Goal: Answer question/provide support

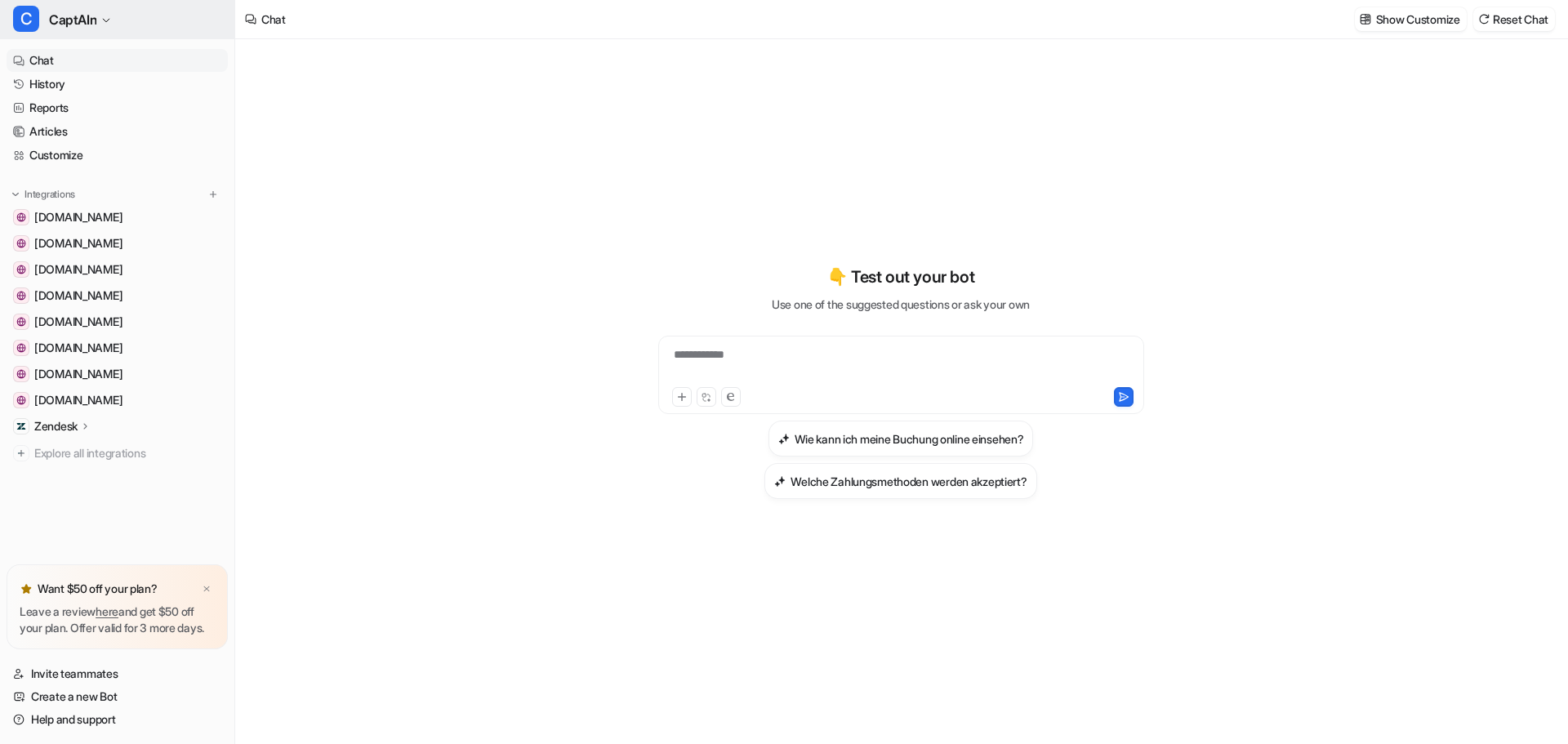
click at [74, 31] on button "C CaptAIn" at bounding box center [117, 19] width 234 height 39
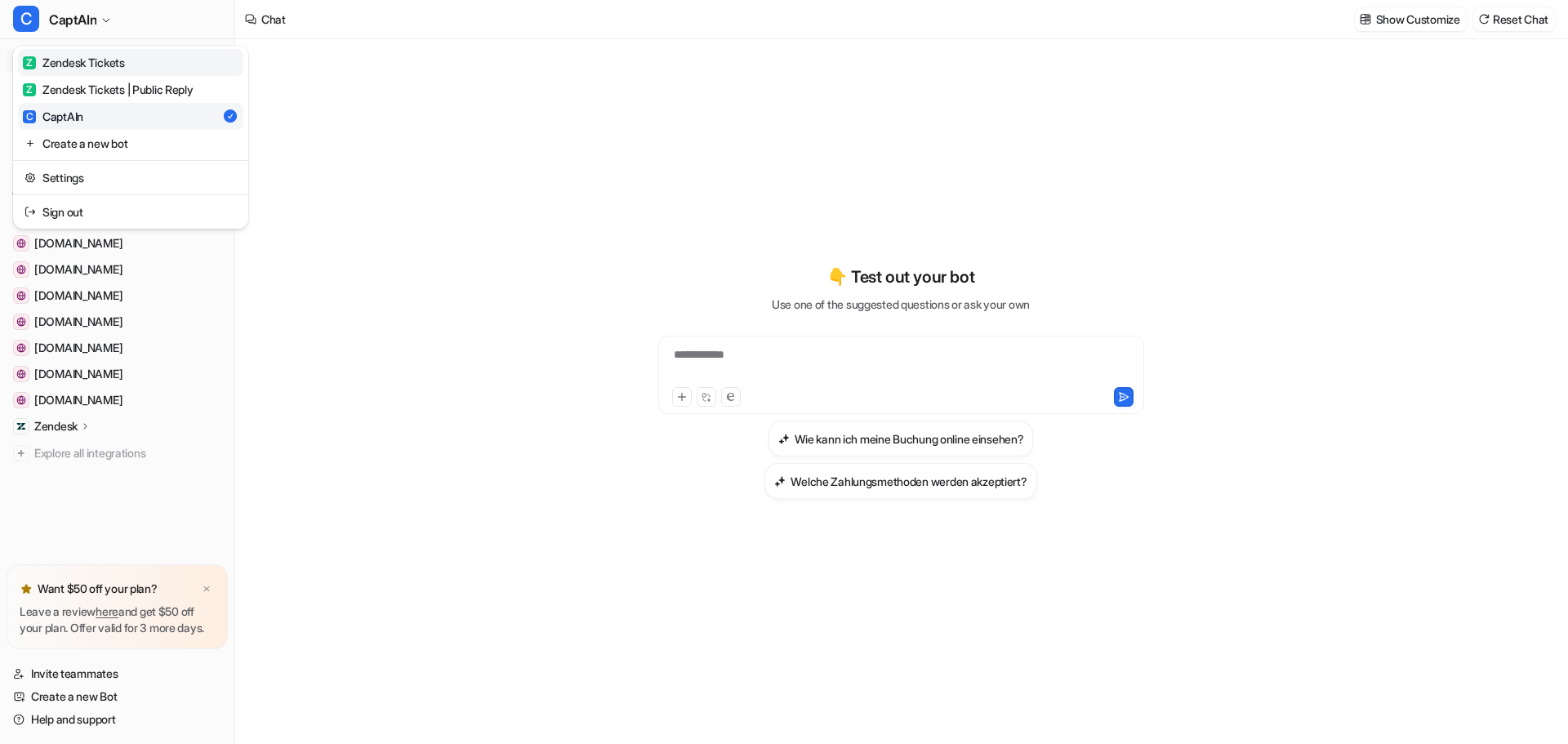
click at [83, 59] on div "Z Zendesk Tickets" at bounding box center [74, 62] width 102 height 17
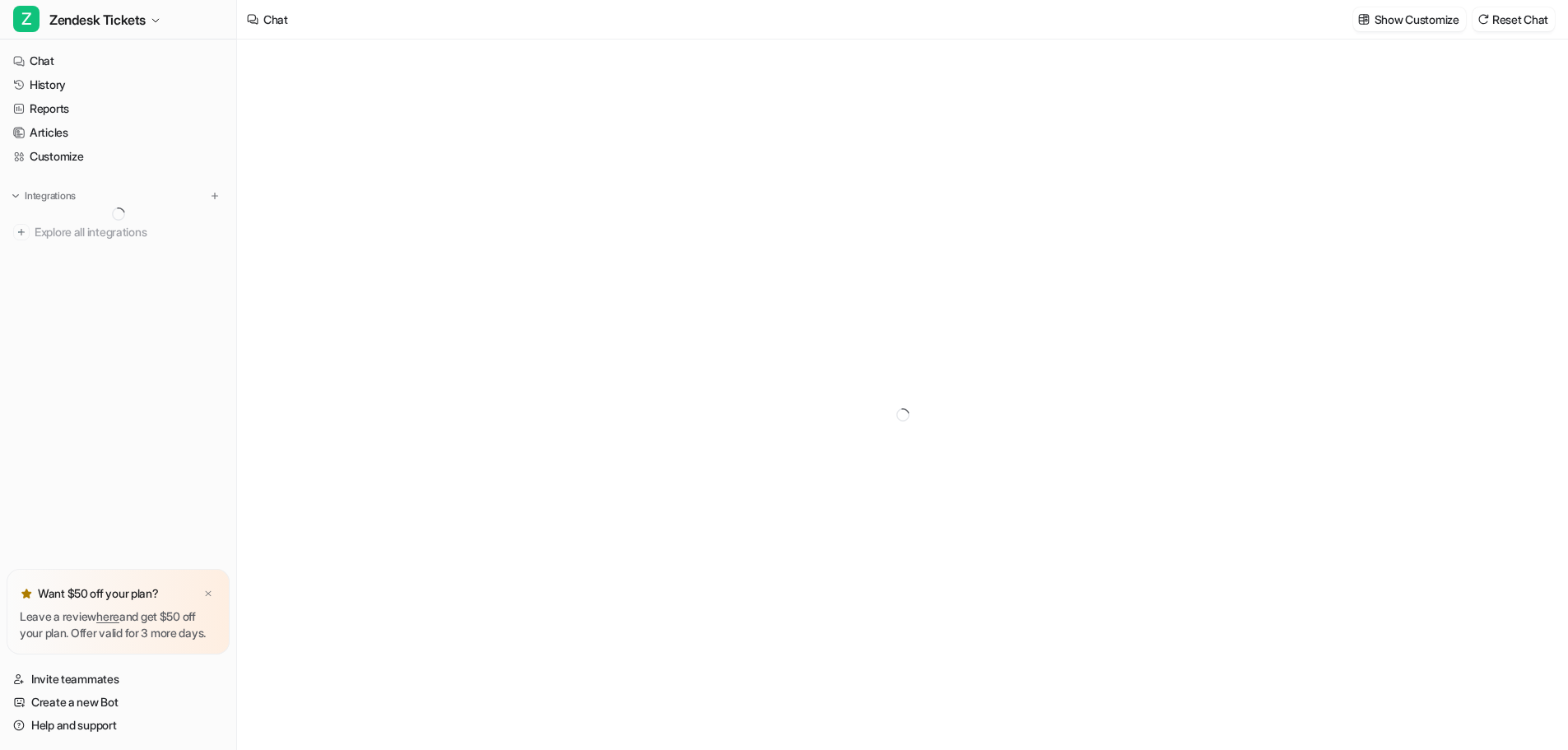
click at [74, 96] on ul "Chat History Reports Articles Customize" at bounding box center [119, 108] width 223 height 118
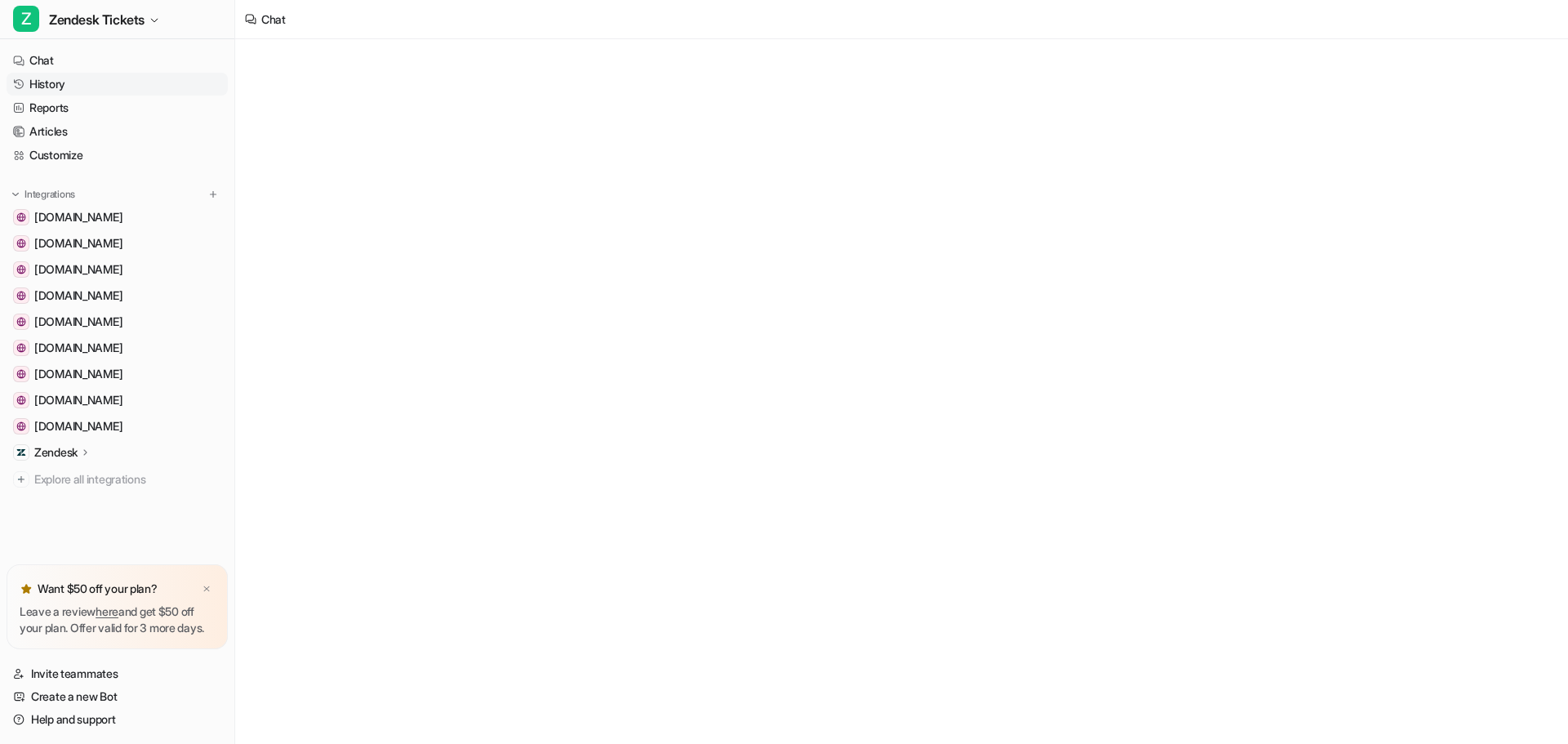
click at [74, 88] on link "History" at bounding box center [118, 85] width 222 height 23
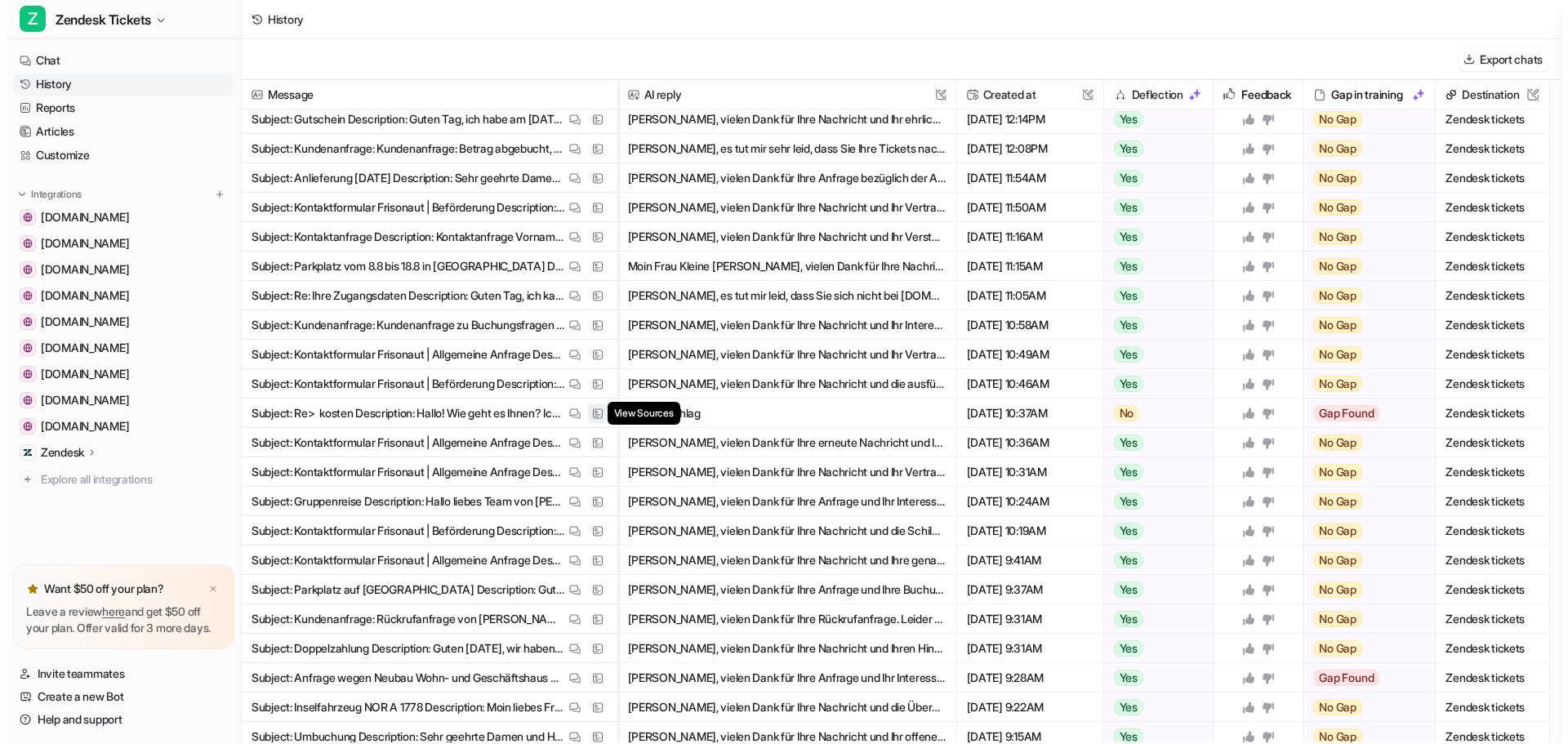
scroll to position [6176, 0]
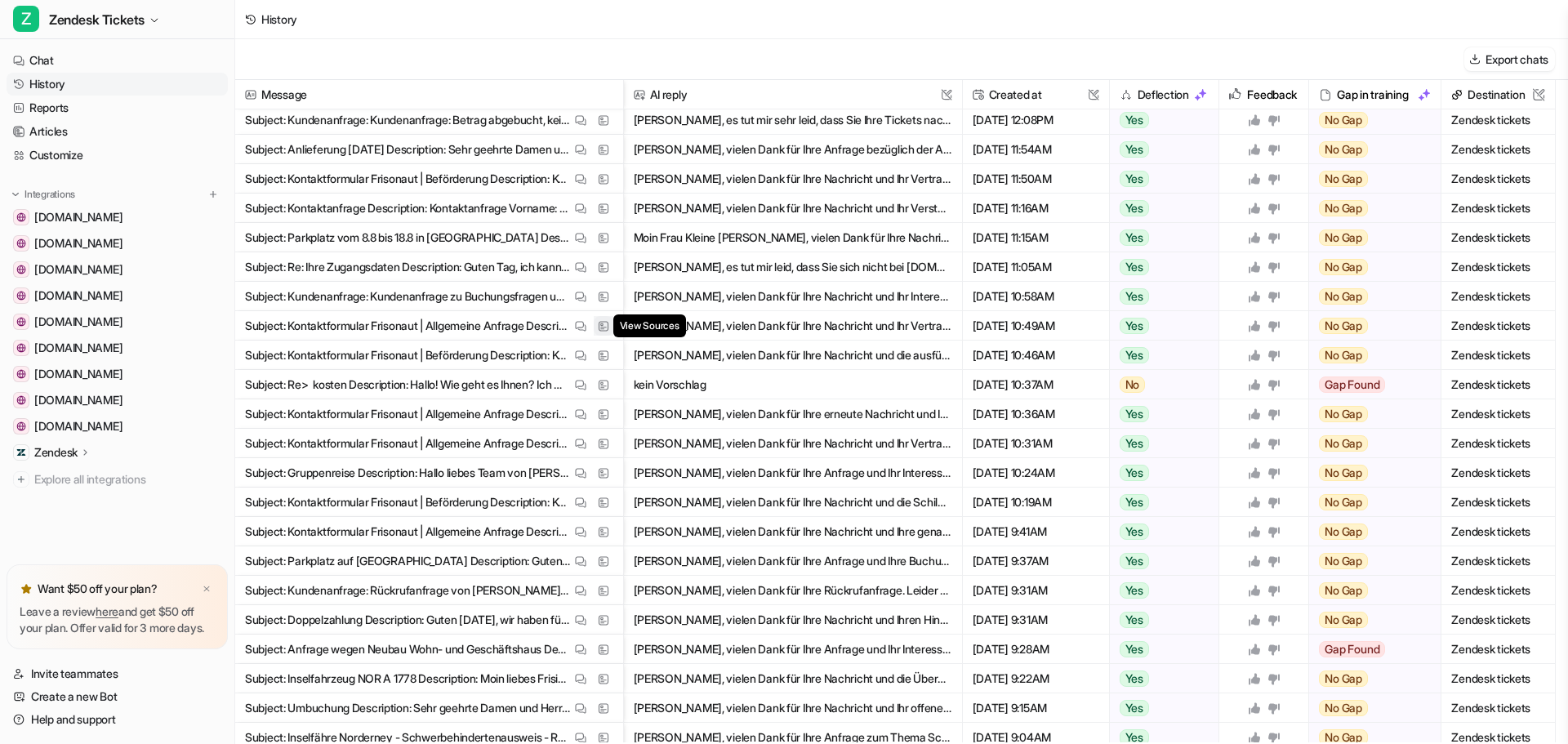
click at [612, 332] on button "View Sources" at bounding box center [603, 325] width 19 height 19
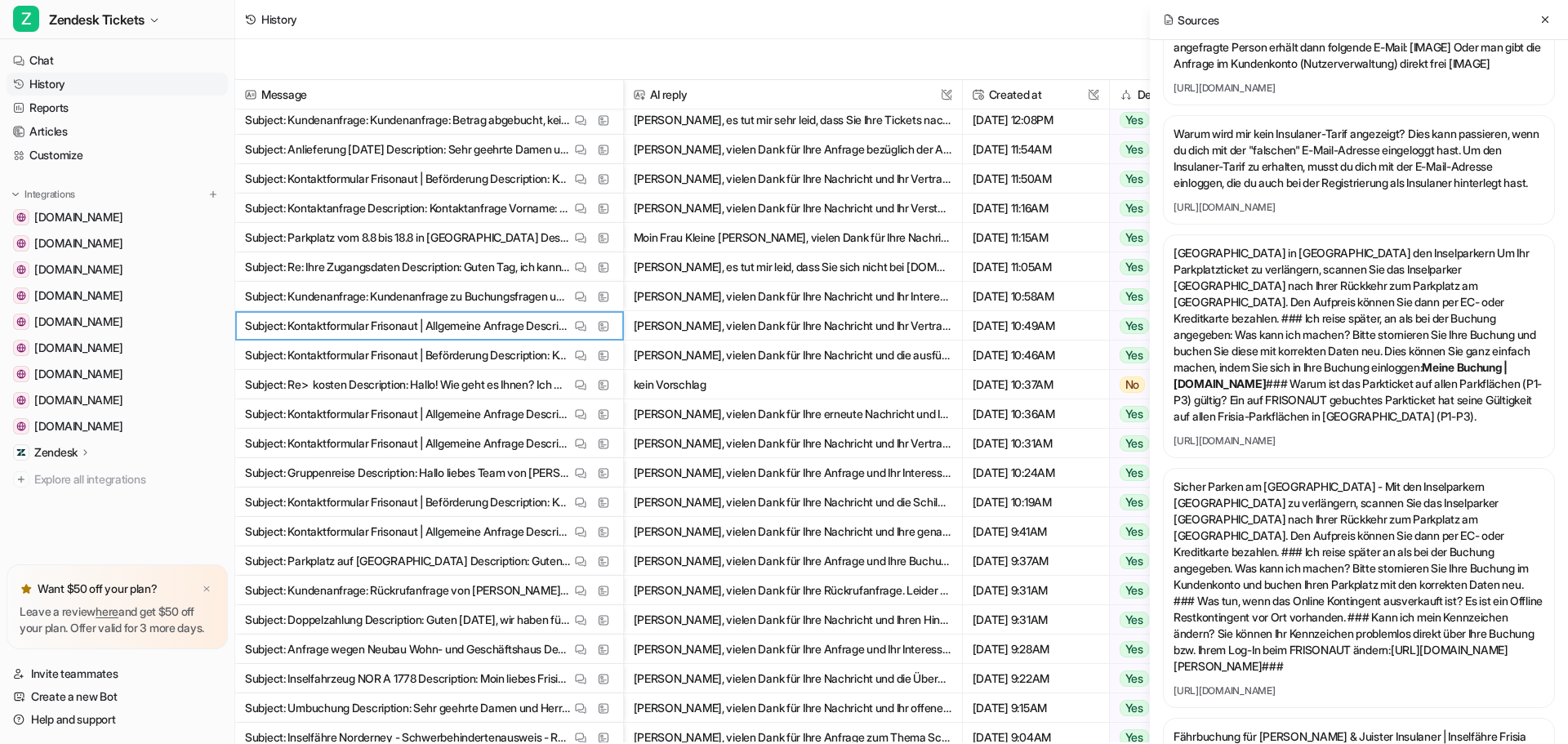
scroll to position [980, 0]
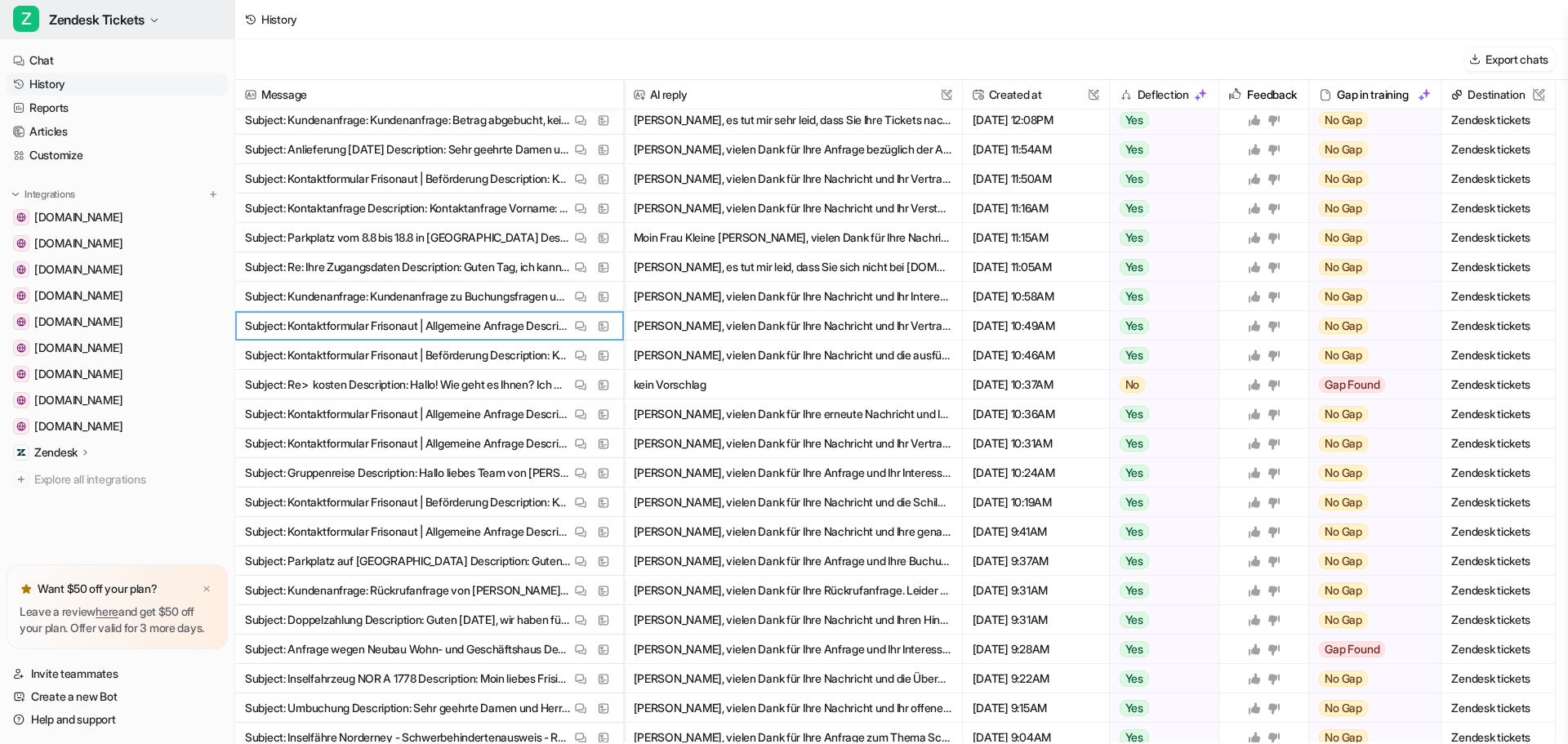
click at [99, 26] on span "Zendesk Tickets" at bounding box center [96, 19] width 95 height 23
click at [103, 23] on span "Zendesk Tickets" at bounding box center [96, 19] width 95 height 23
click at [89, 31] on button "Z Zendesk Tickets" at bounding box center [117, 19] width 234 height 39
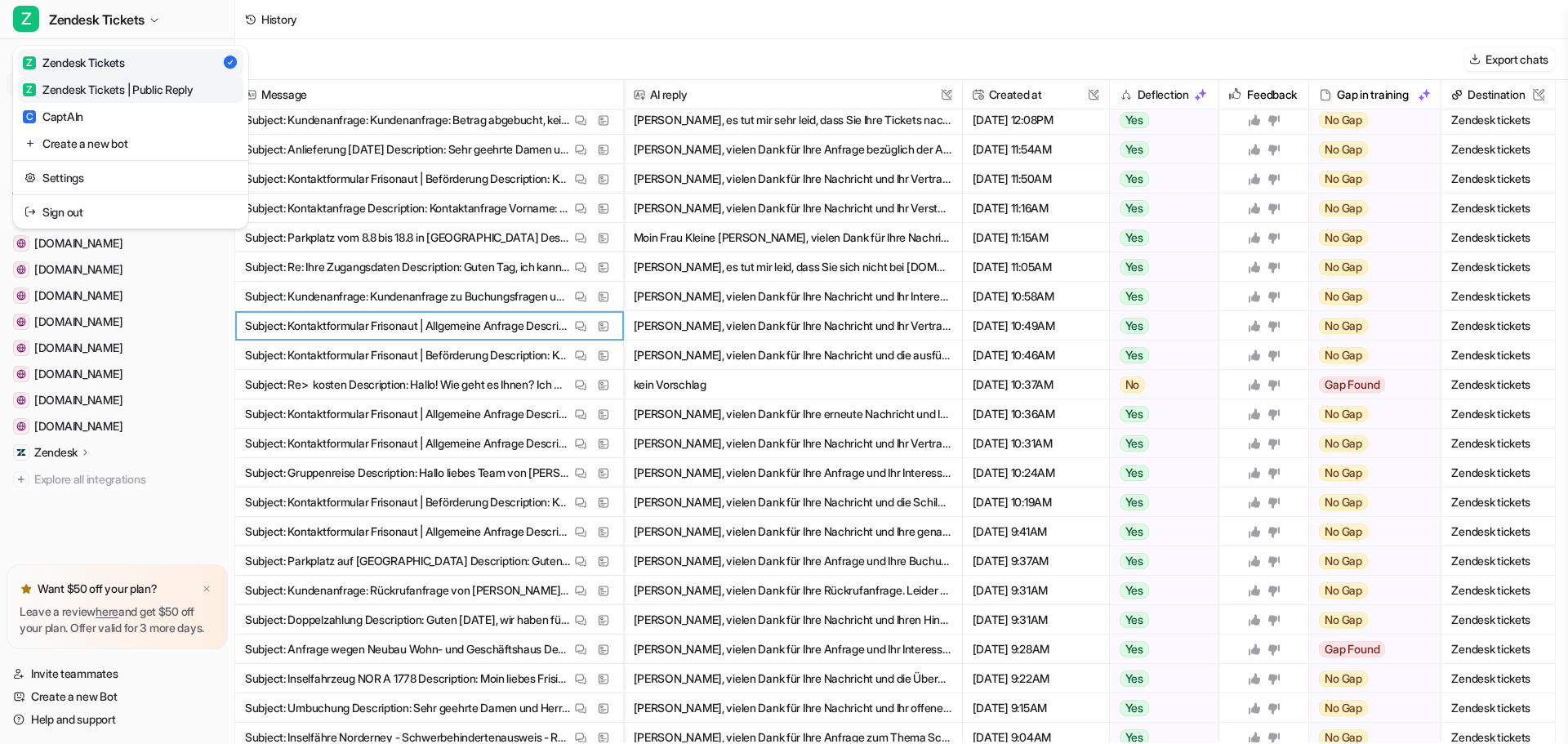
click at [84, 79] on link "Z Zendesk Tickets | Public Reply" at bounding box center [130, 89] width 225 height 27
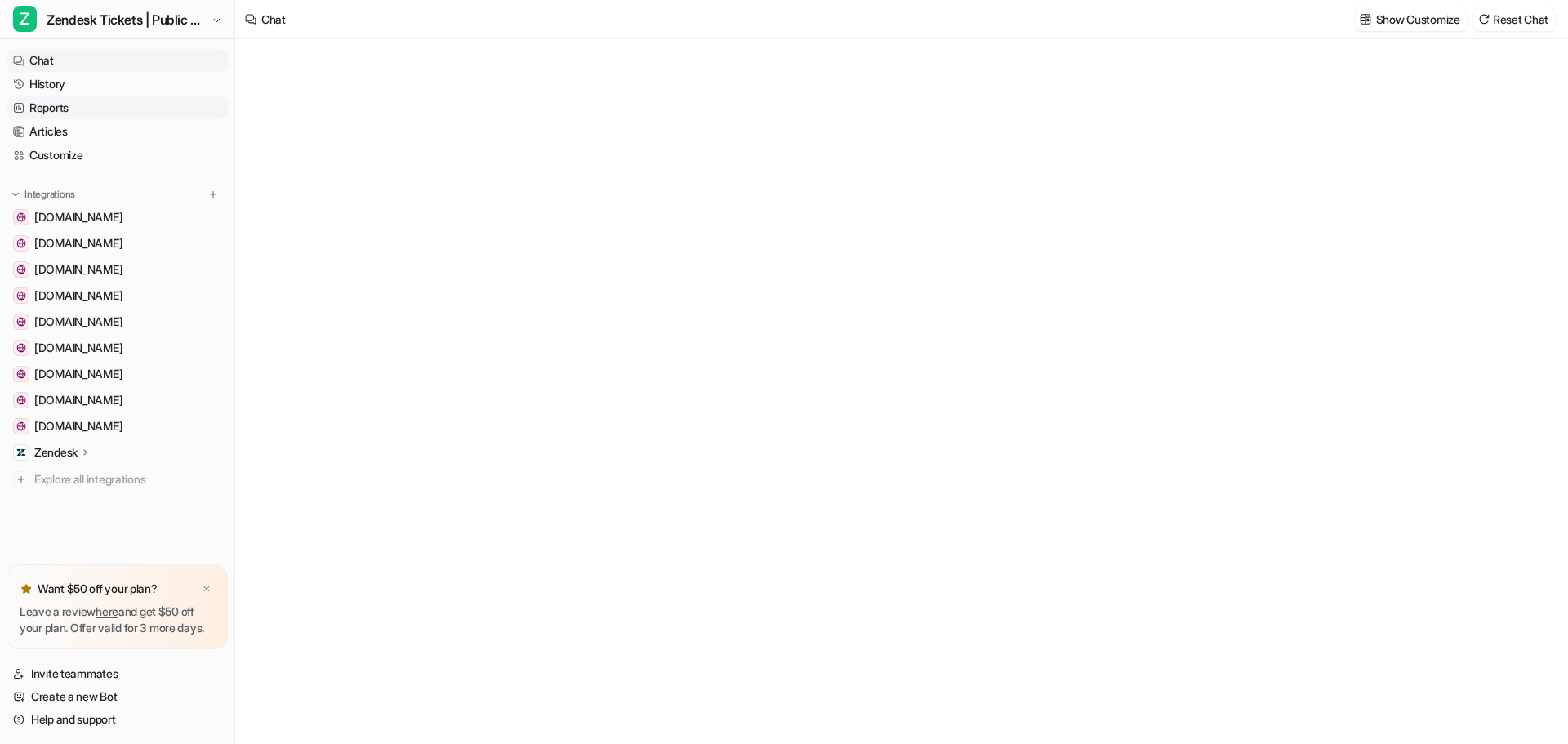
type textarea "**********"
click at [65, 88] on link "History" at bounding box center [118, 85] width 222 height 23
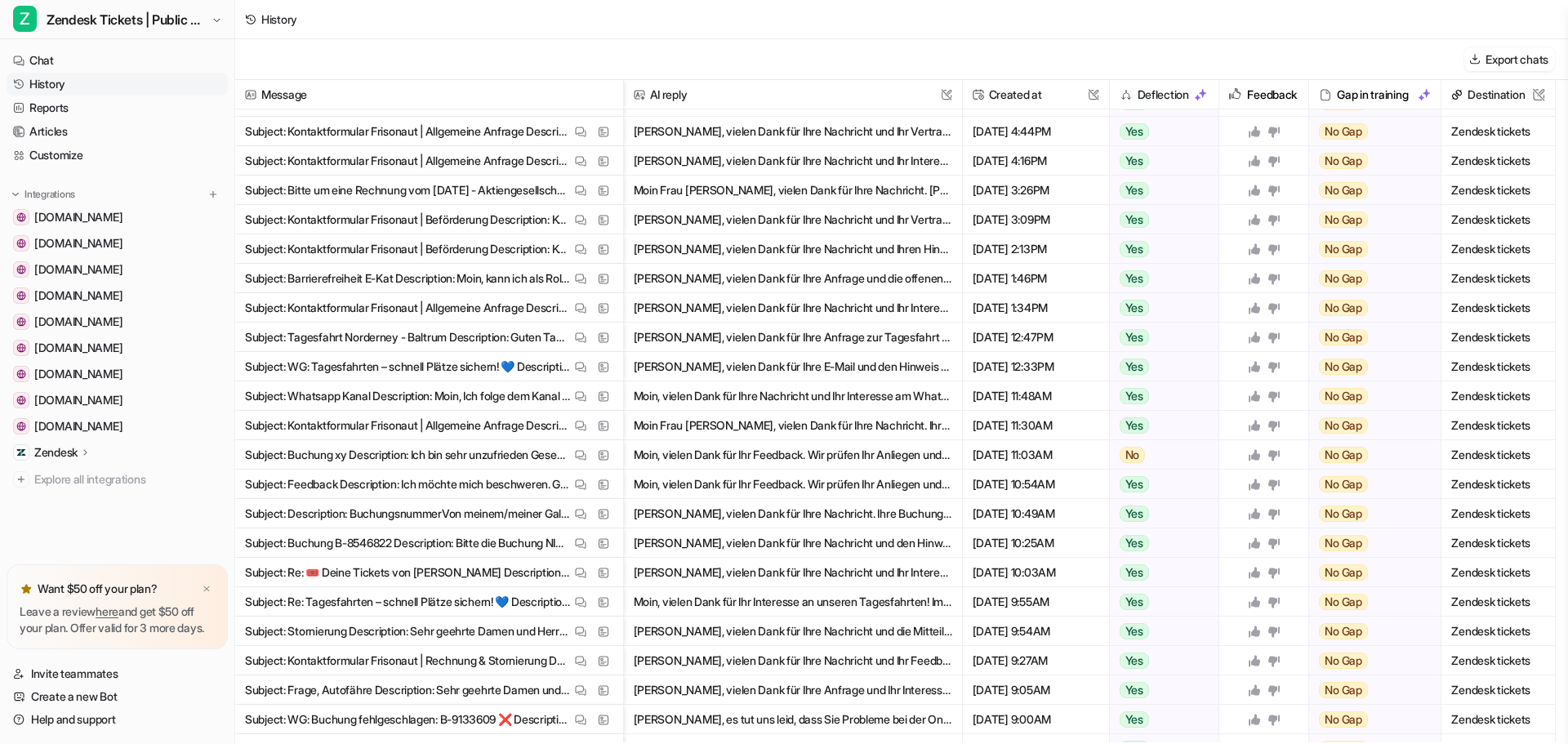
scroll to position [412, 0]
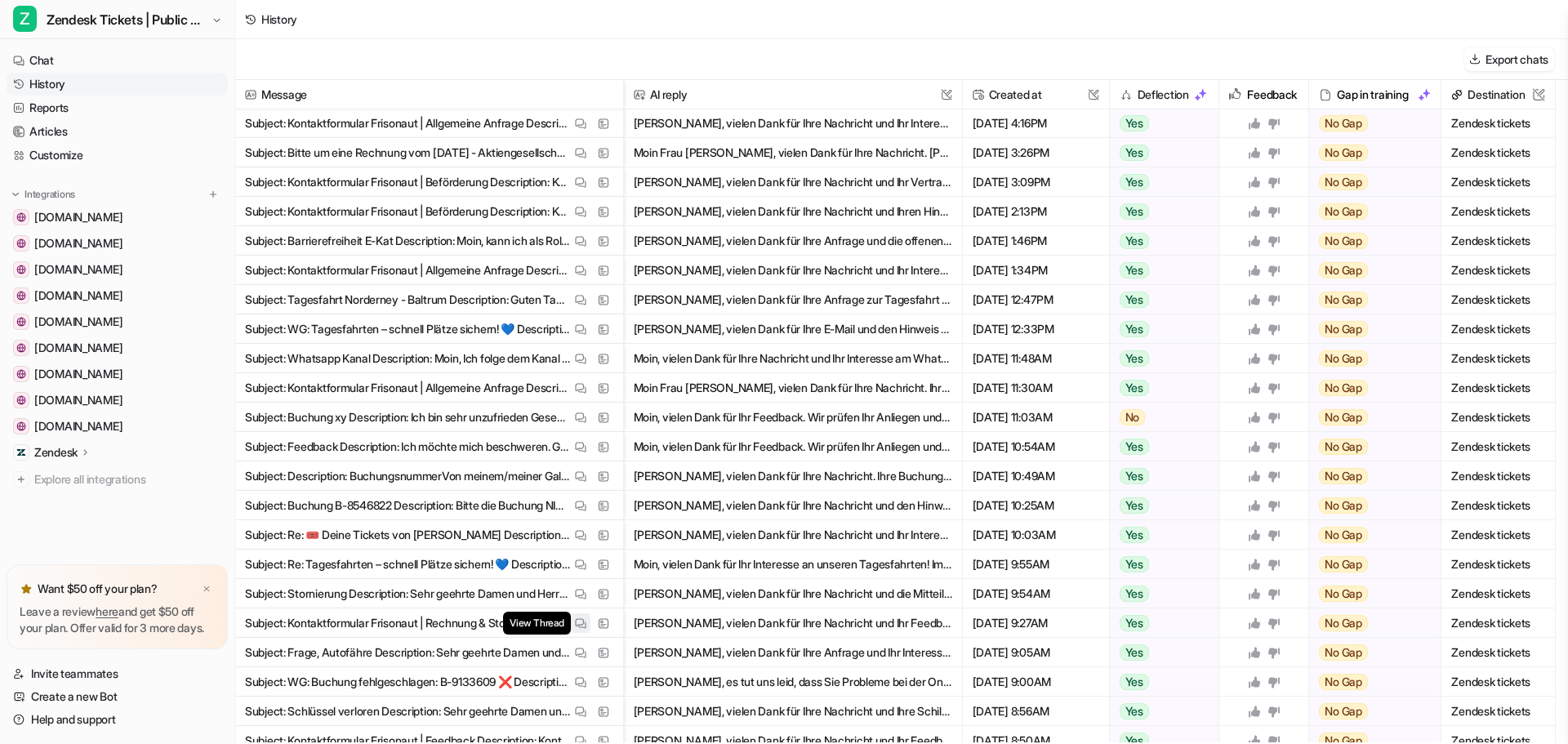
click at [585, 623] on img at bounding box center [581, 623] width 12 height 13
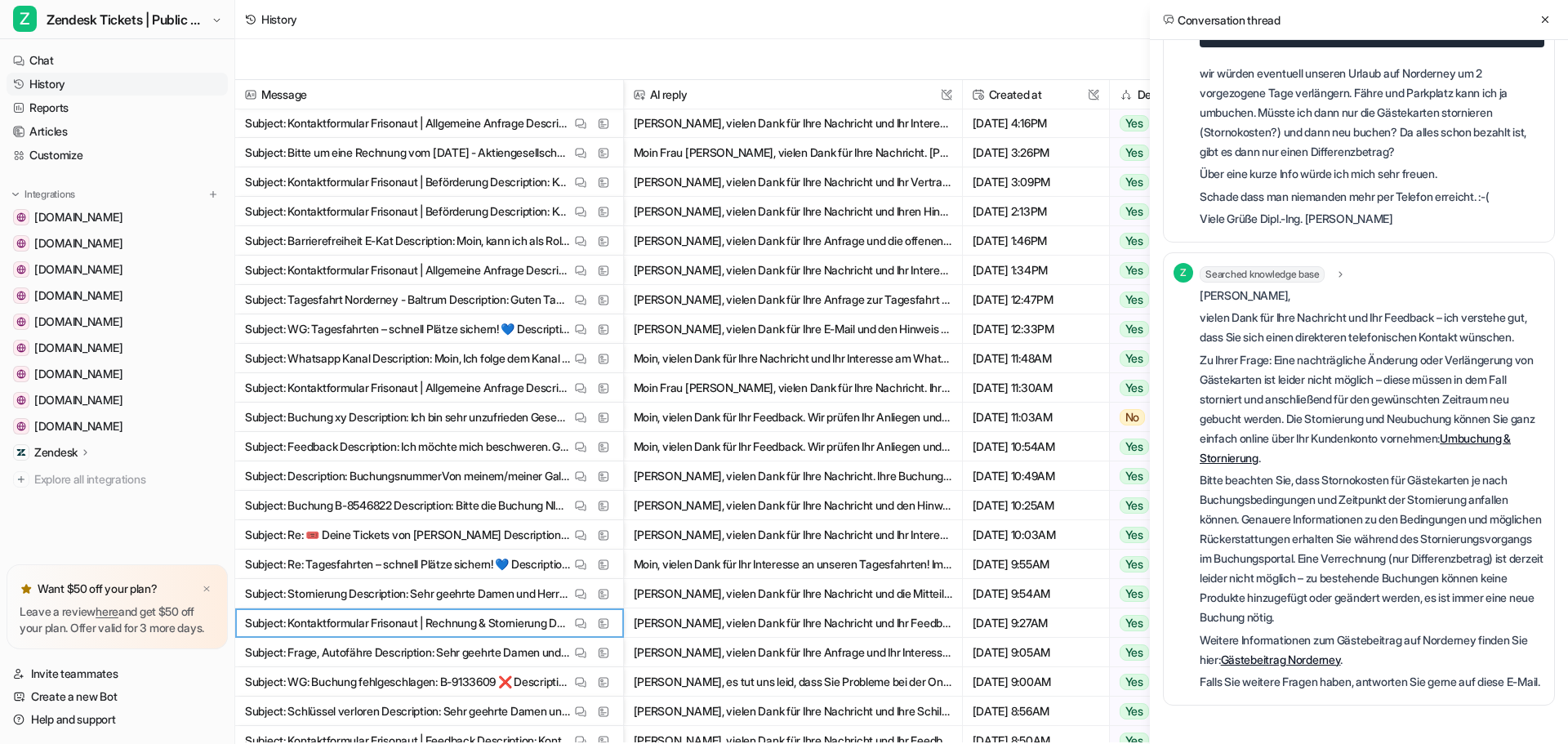
scroll to position [580, 0]
click at [1341, 268] on icon at bounding box center [1341, 274] width 12 height 13
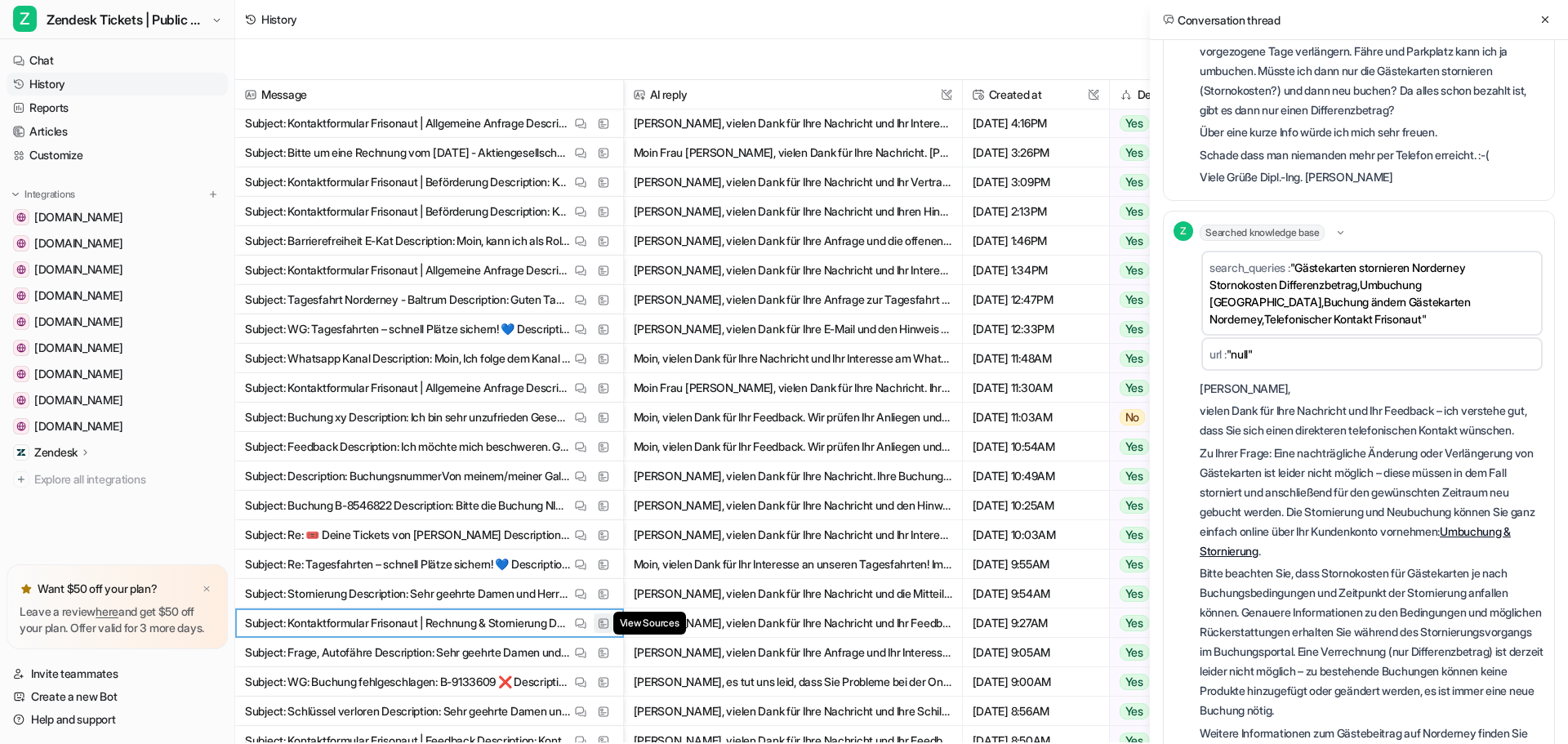
click at [601, 624] on img at bounding box center [603, 623] width 12 height 13
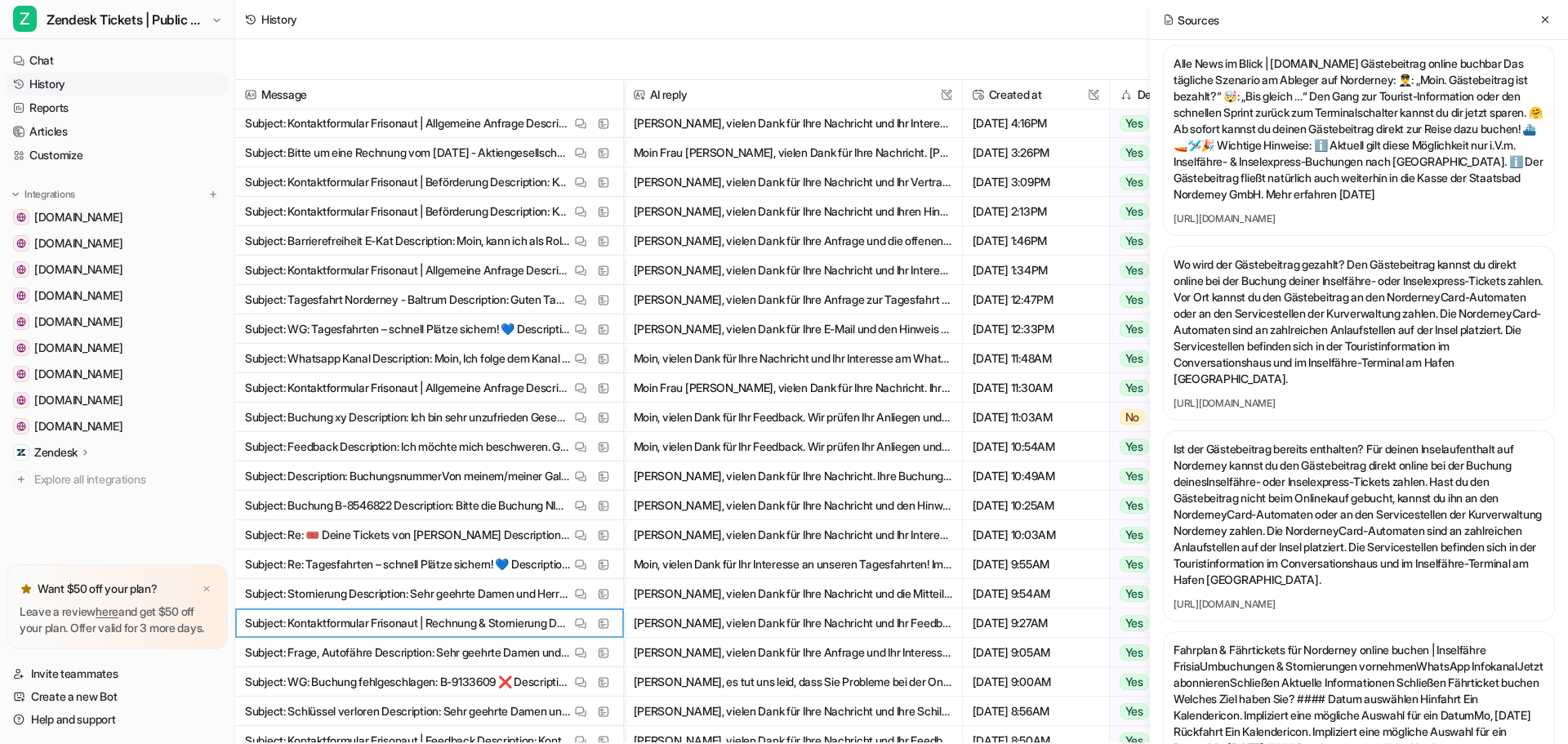
scroll to position [4245, 0]
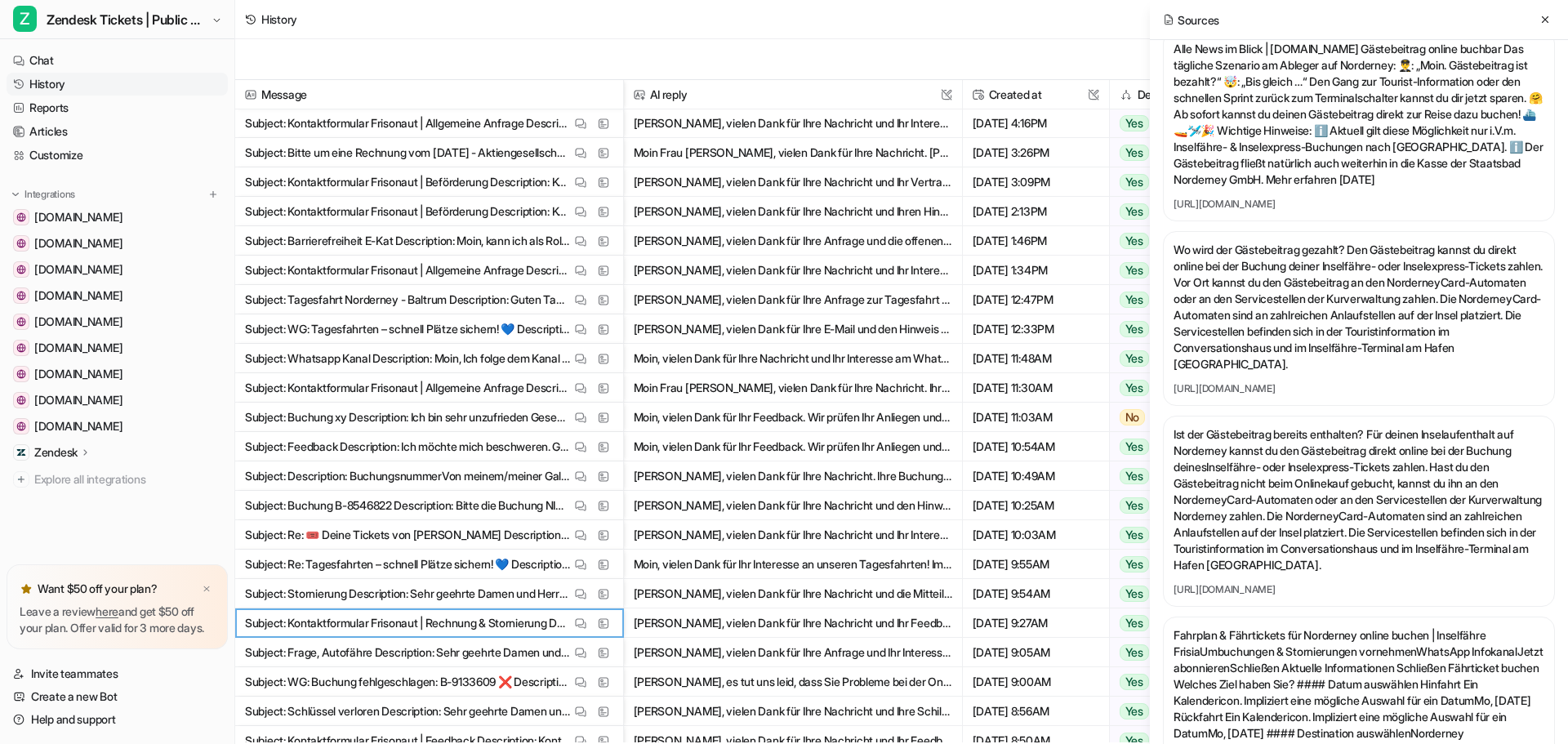
click at [1287, 187] on p "Alle News im Blick | [DOMAIN_NAME] Gästebeitrag online buchbar Das tägliche Sze…" at bounding box center [1359, 114] width 371 height 147
click at [1273, 211] on link "[URL][DOMAIN_NAME]" at bounding box center [1359, 203] width 371 height 13
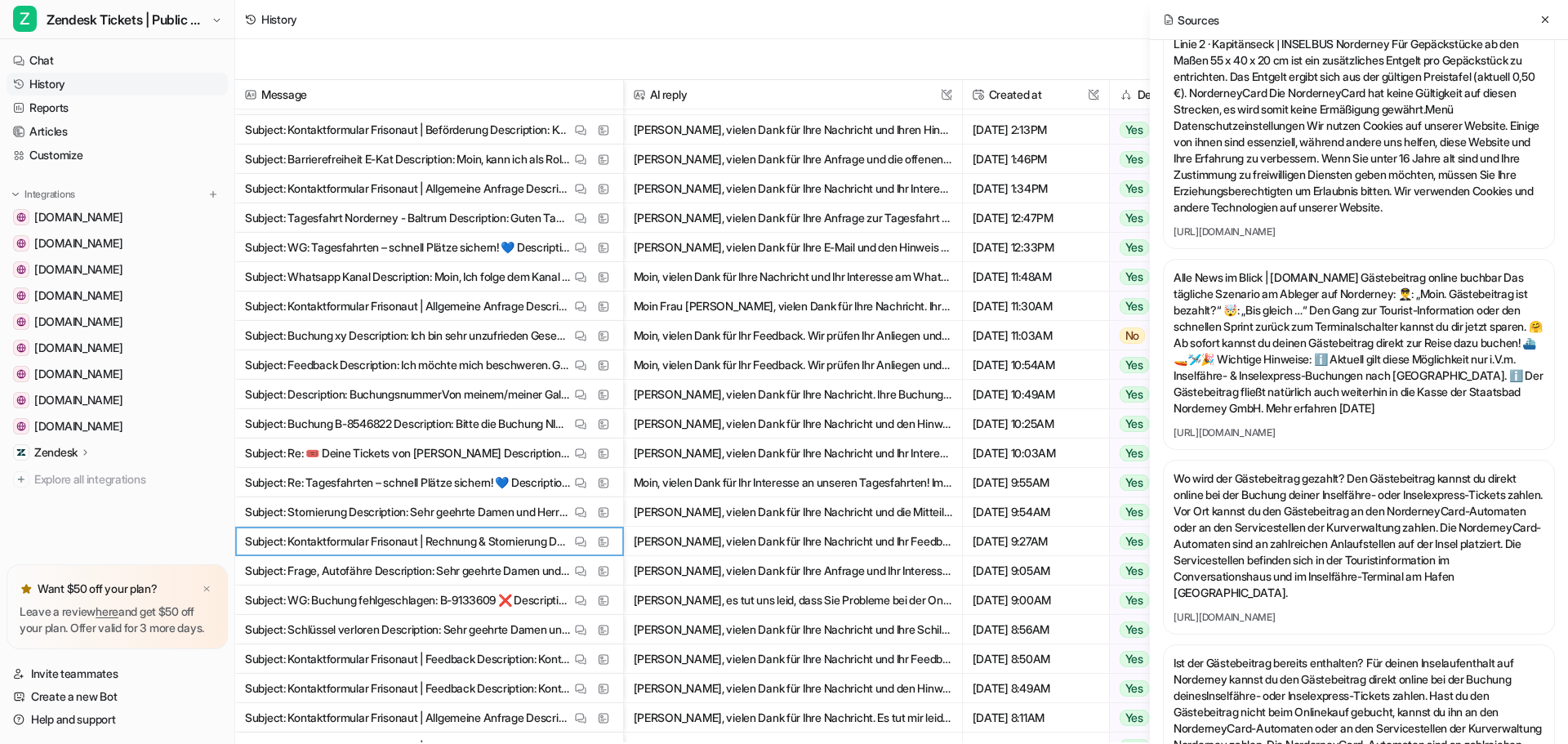
scroll to position [0, 0]
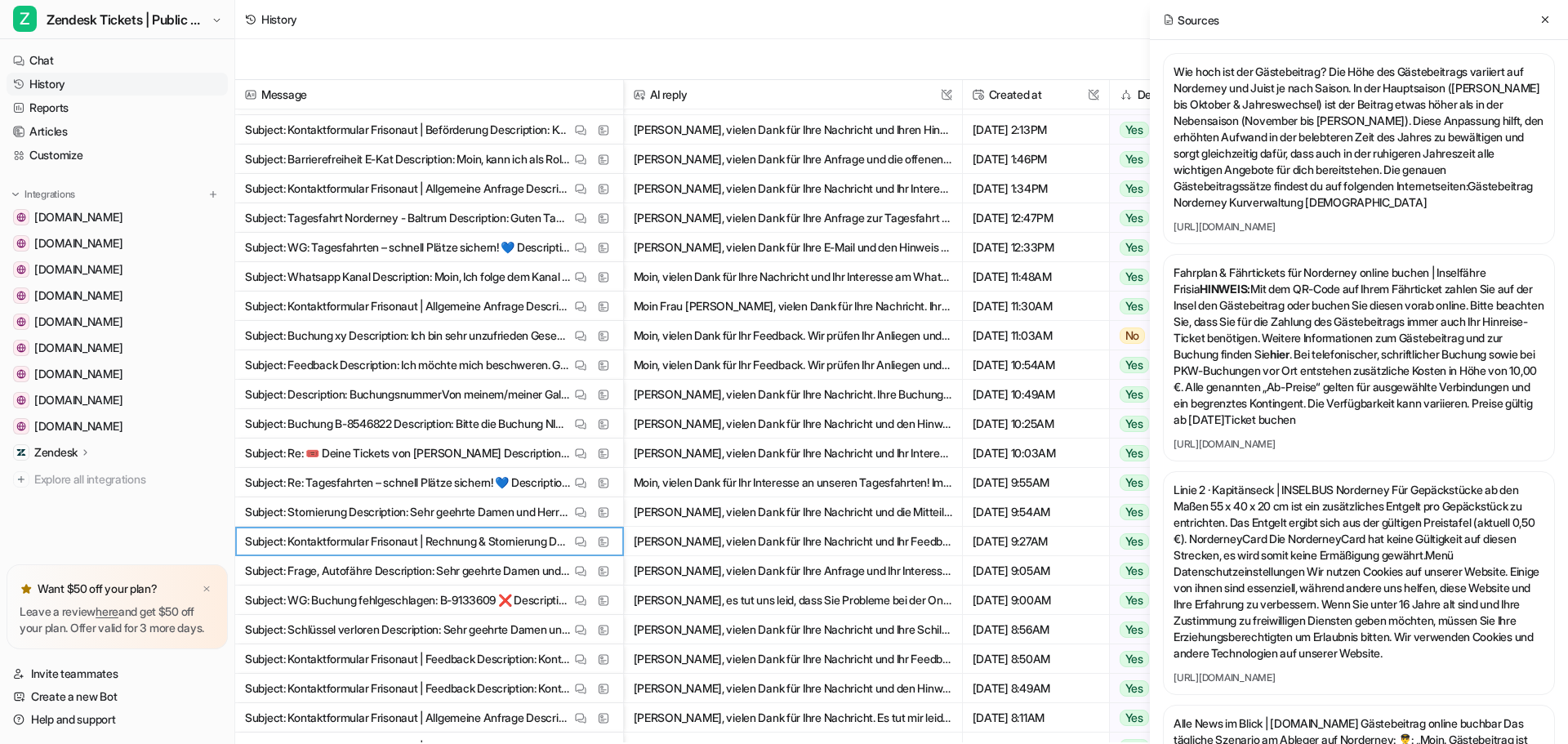
click at [1288, 451] on link "[URL][DOMAIN_NAME]" at bounding box center [1359, 444] width 371 height 13
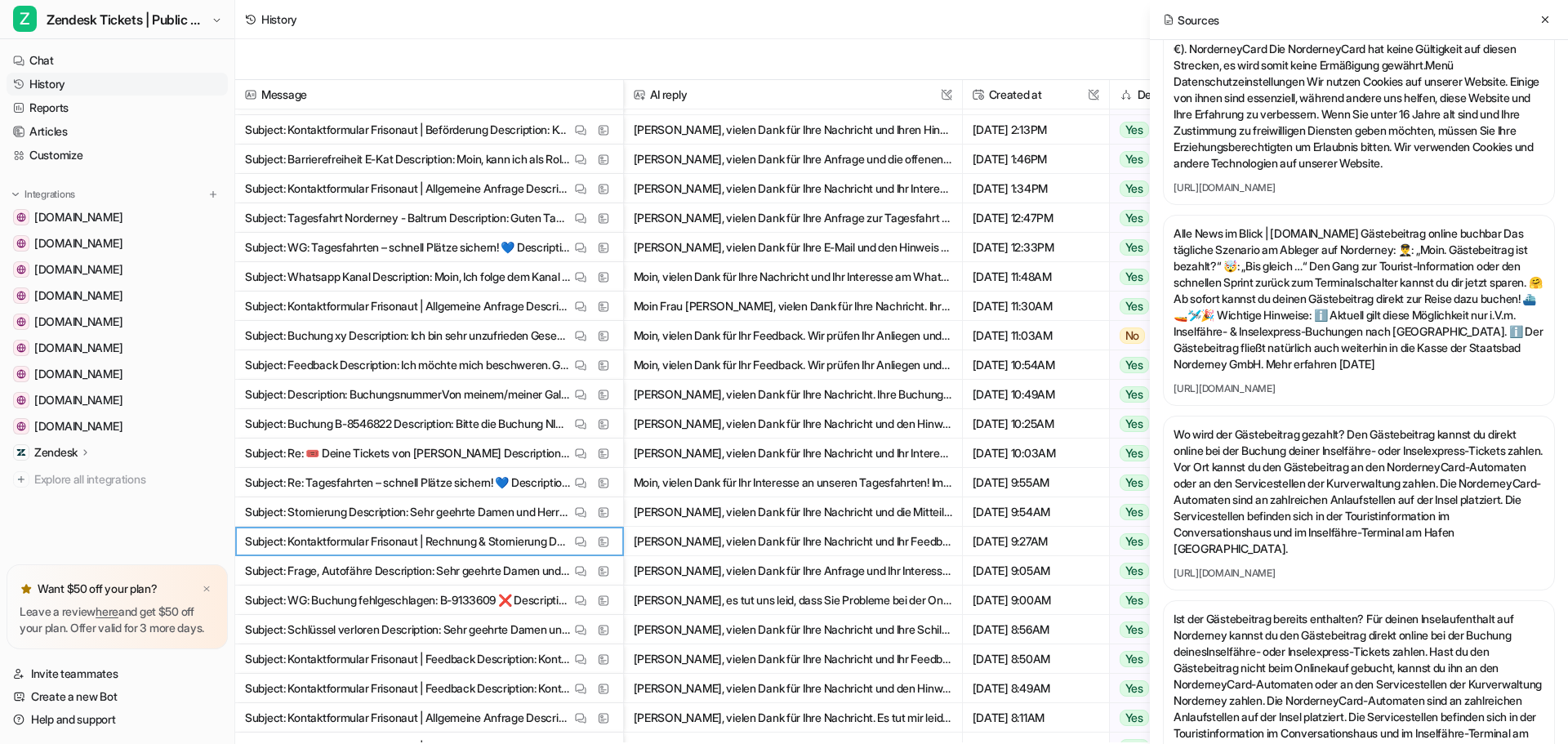
scroll to position [571, 0]
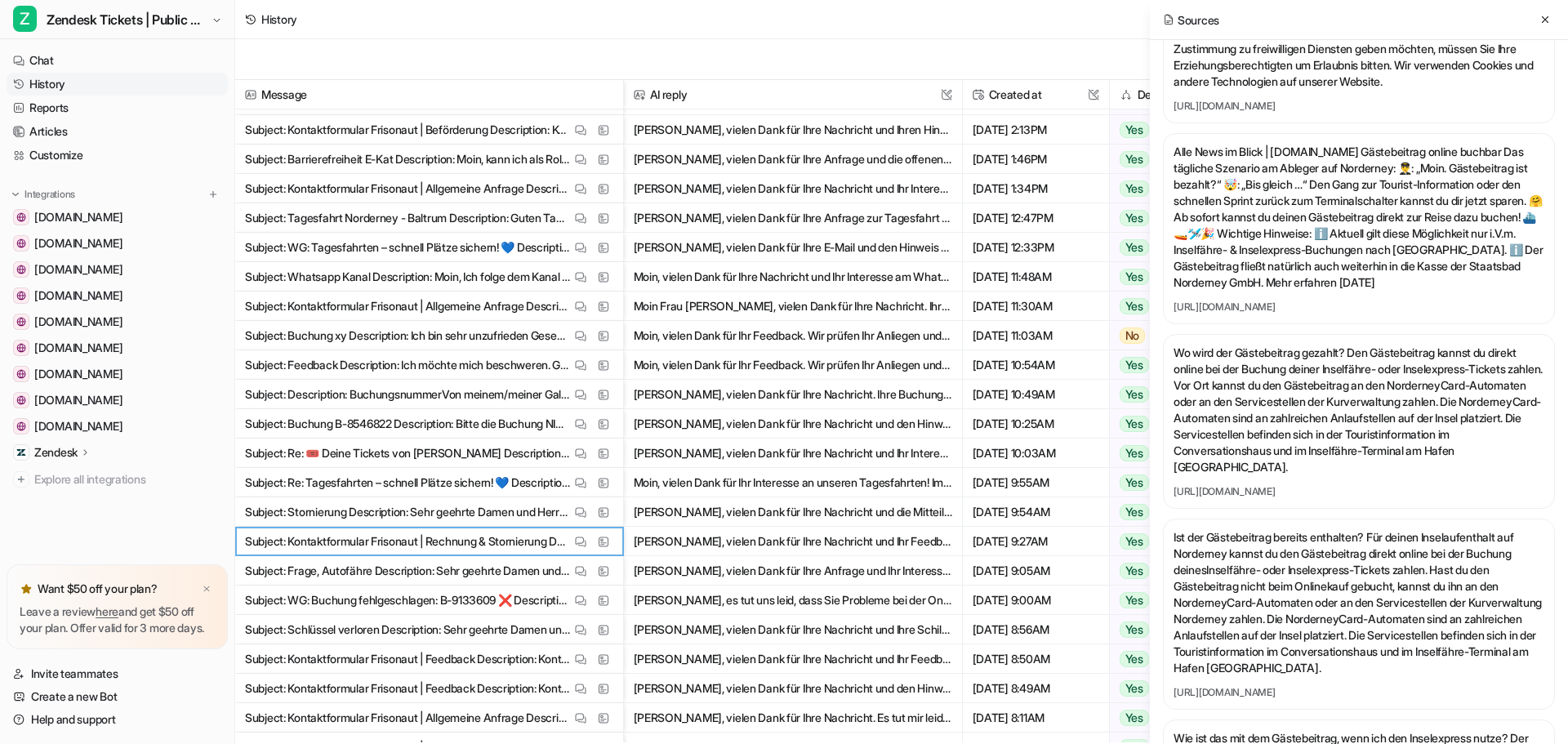
click at [1267, 498] on link "[URL][DOMAIN_NAME]" at bounding box center [1359, 490] width 371 height 13
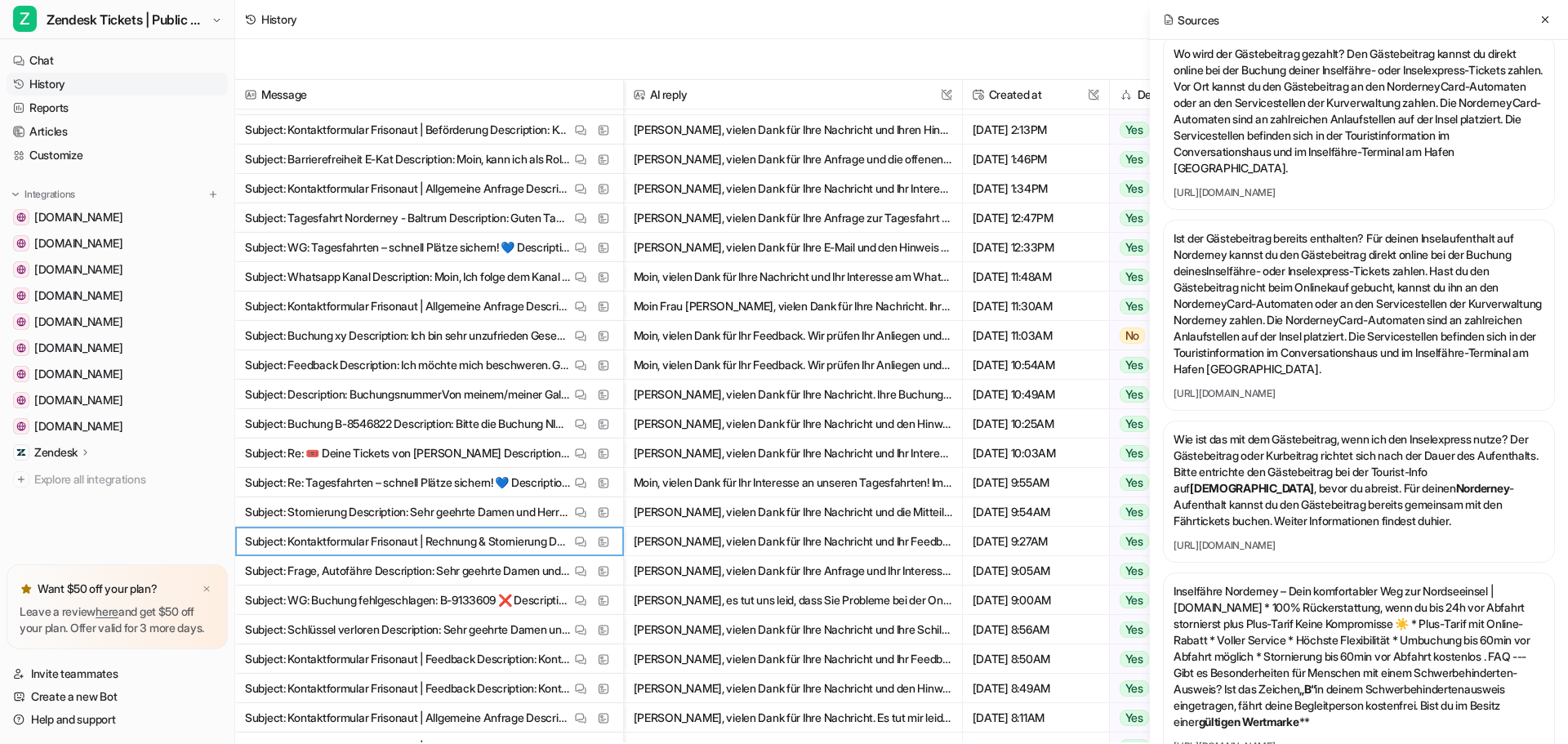
scroll to position [898, 0]
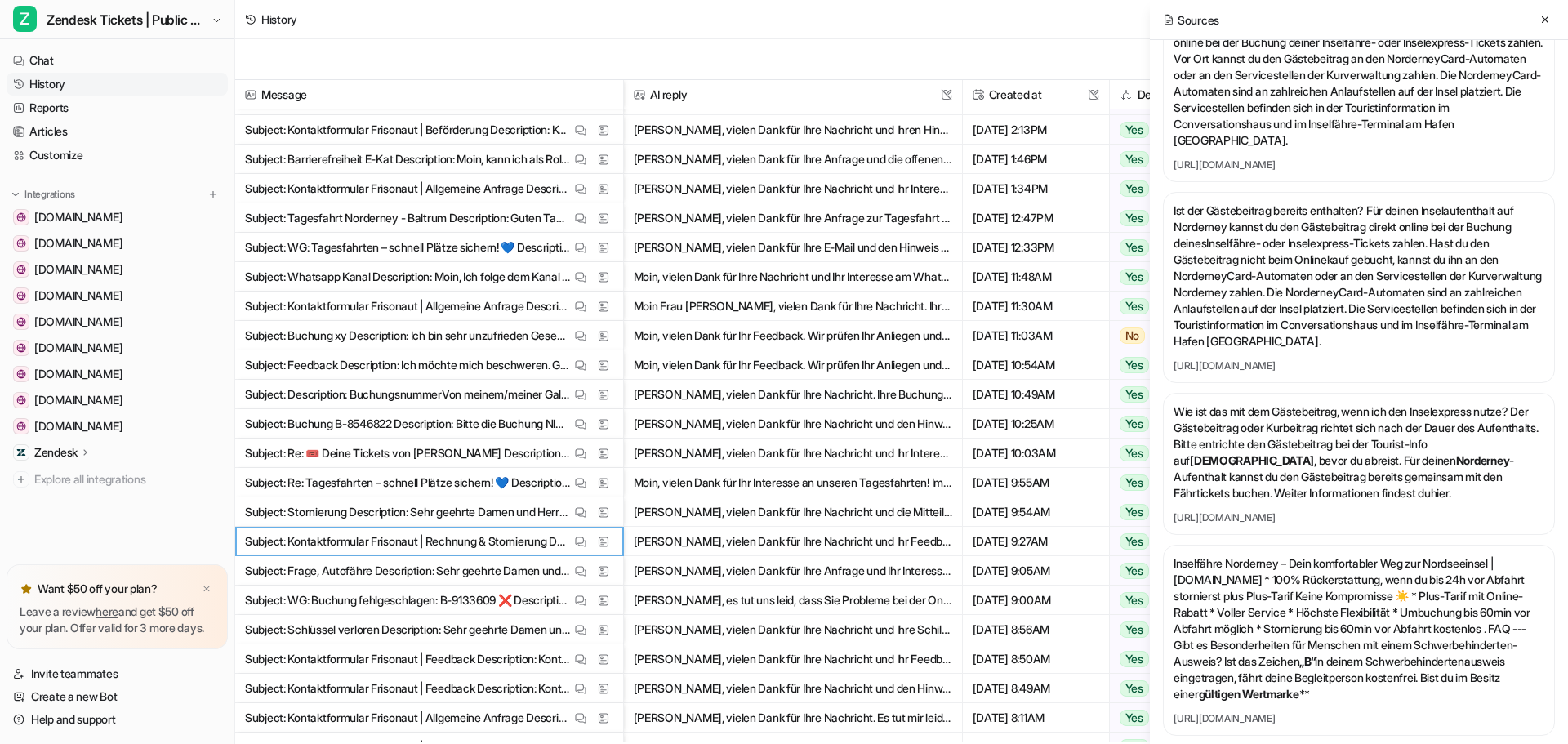
click at [1257, 524] on link "[URL][DOMAIN_NAME]" at bounding box center [1359, 517] width 371 height 13
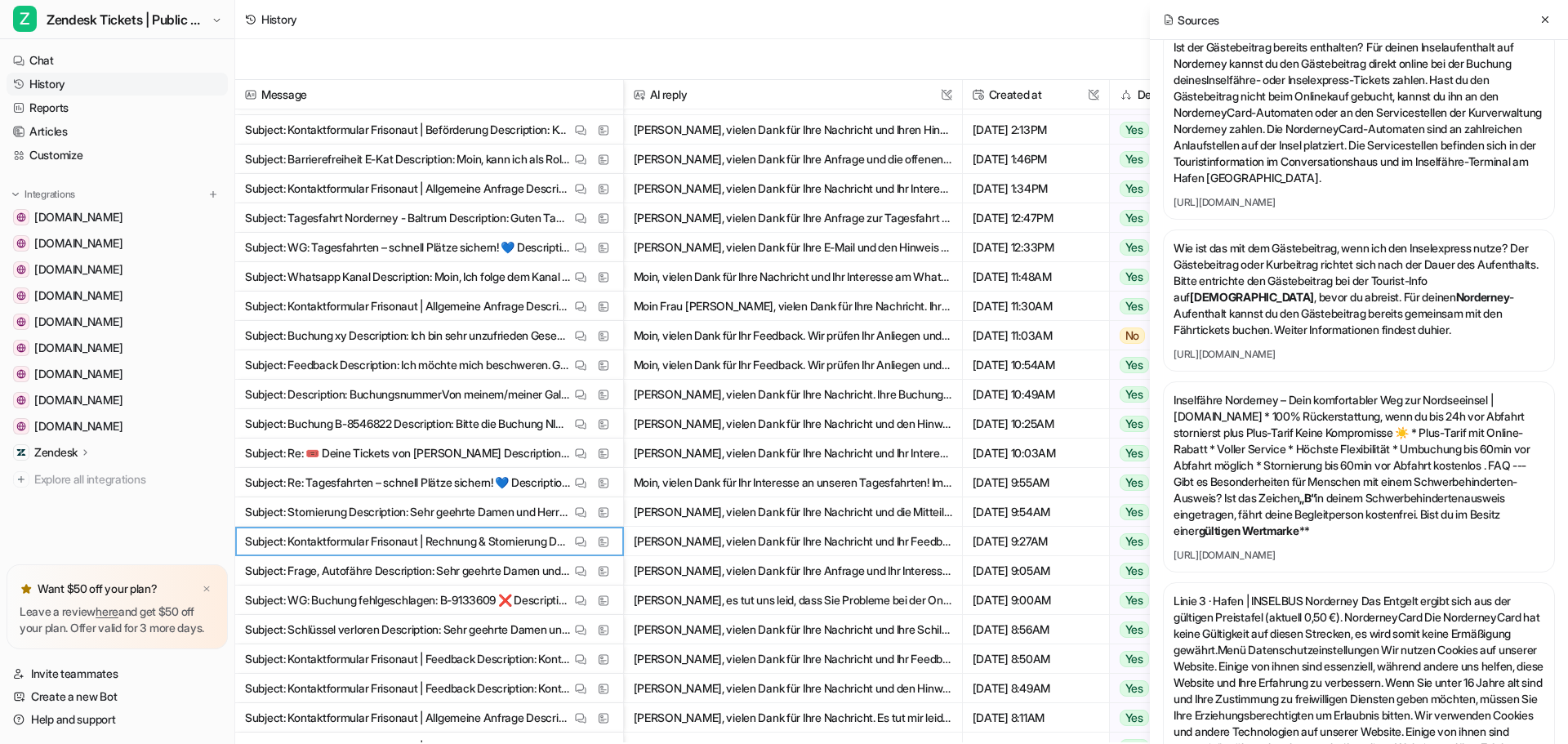
scroll to position [1143, 0]
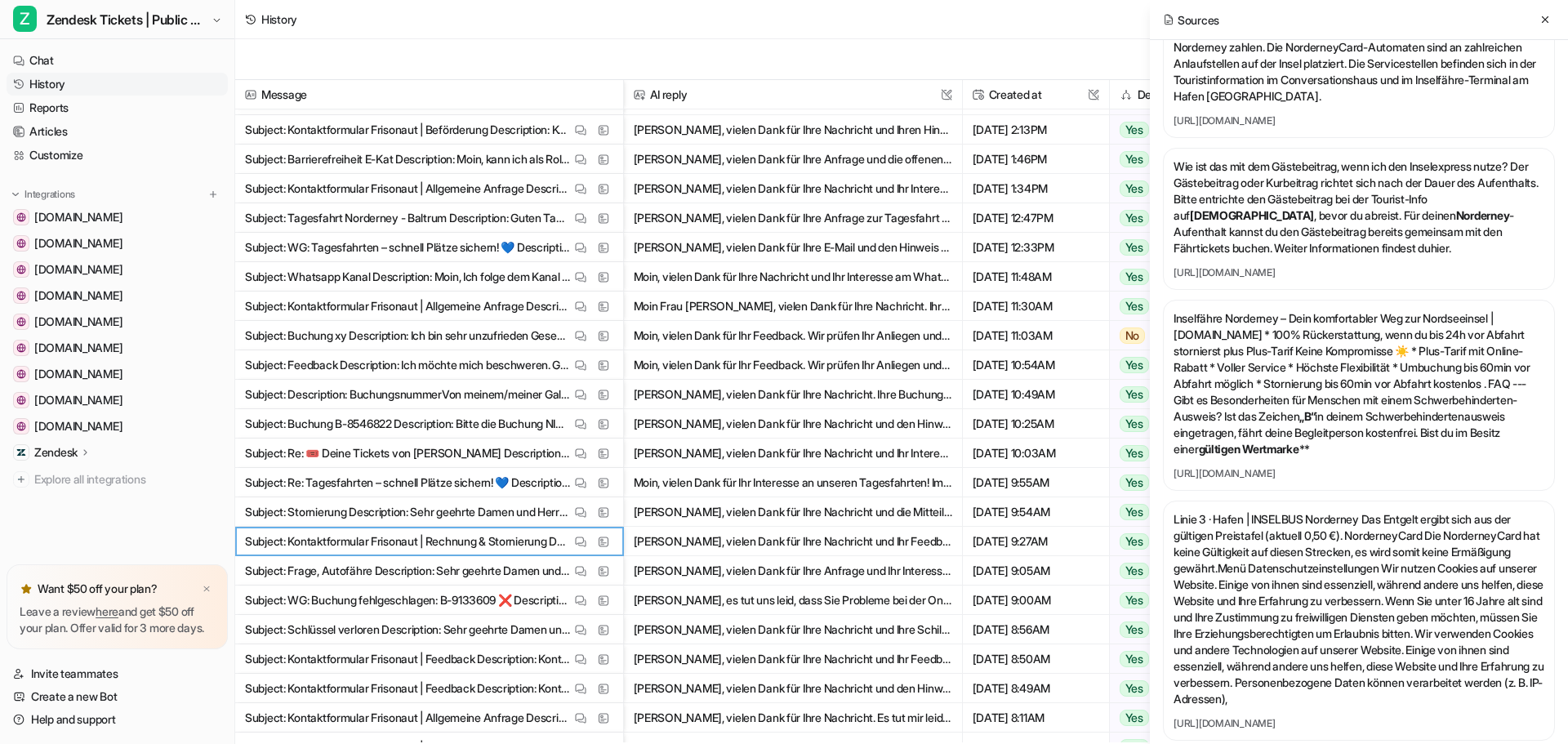
click at [1349, 480] on link "[URL][DOMAIN_NAME]" at bounding box center [1359, 473] width 371 height 13
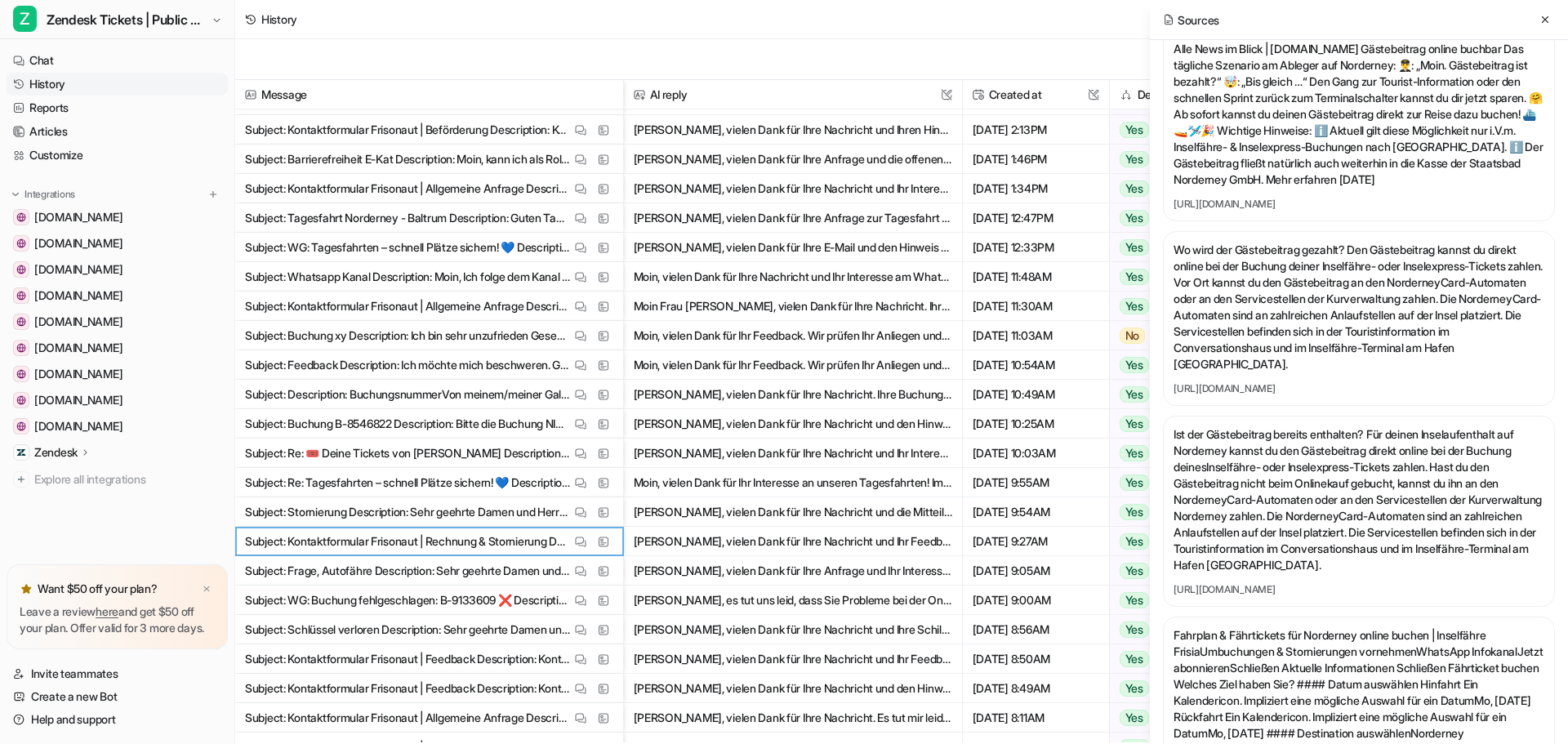
scroll to position [4327, 0]
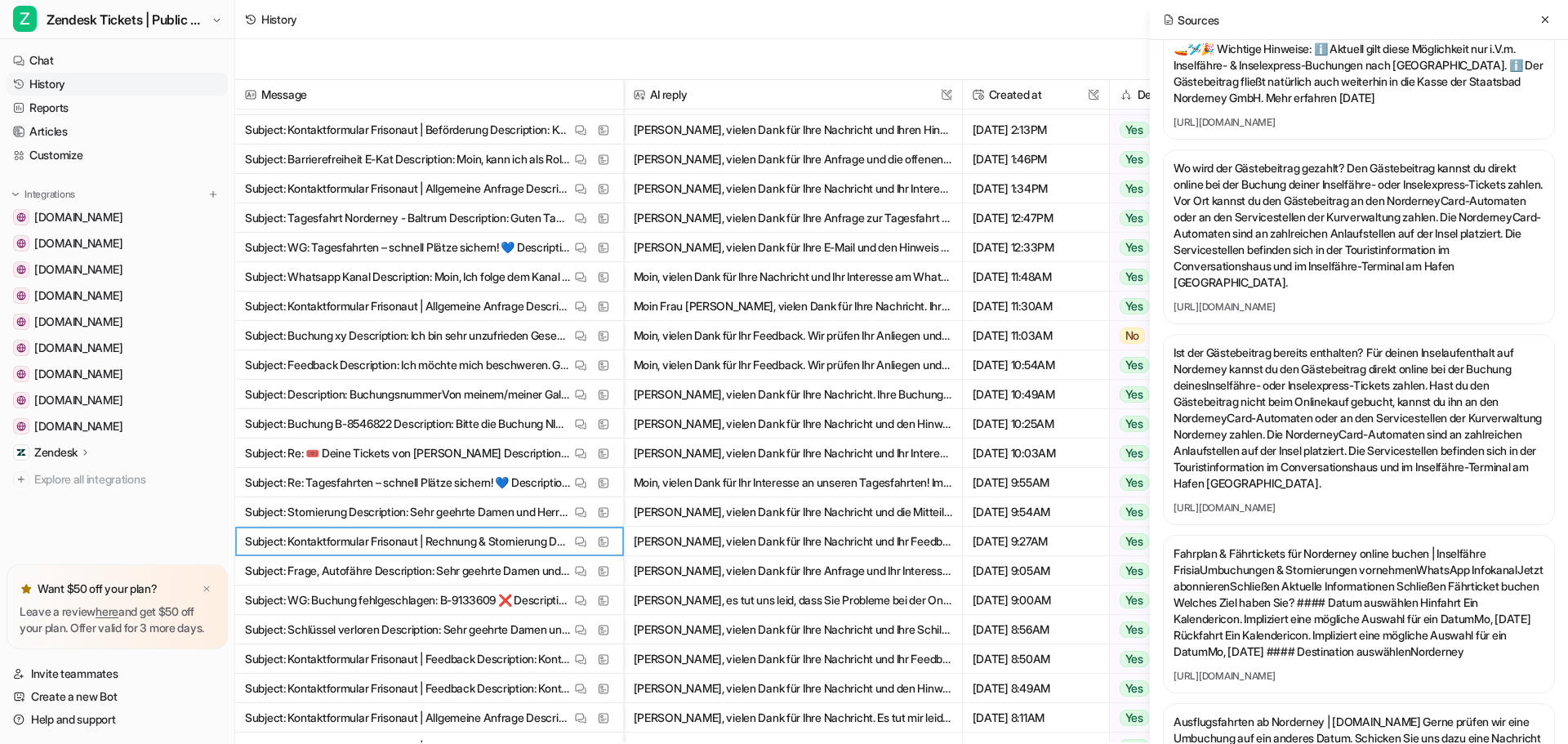
click at [1273, 314] on link "[URL][DOMAIN_NAME]" at bounding box center [1359, 306] width 371 height 13
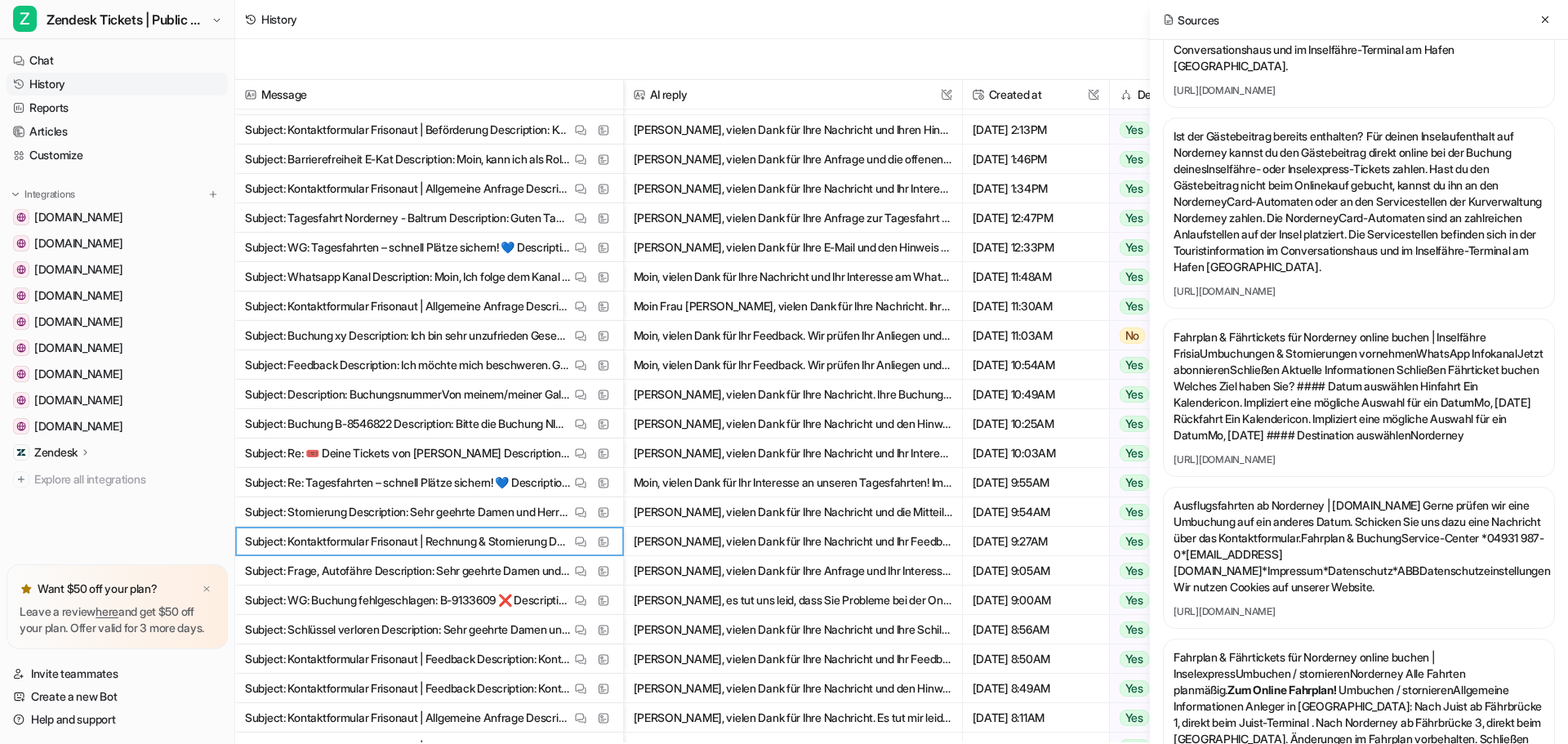
scroll to position [4572, 0]
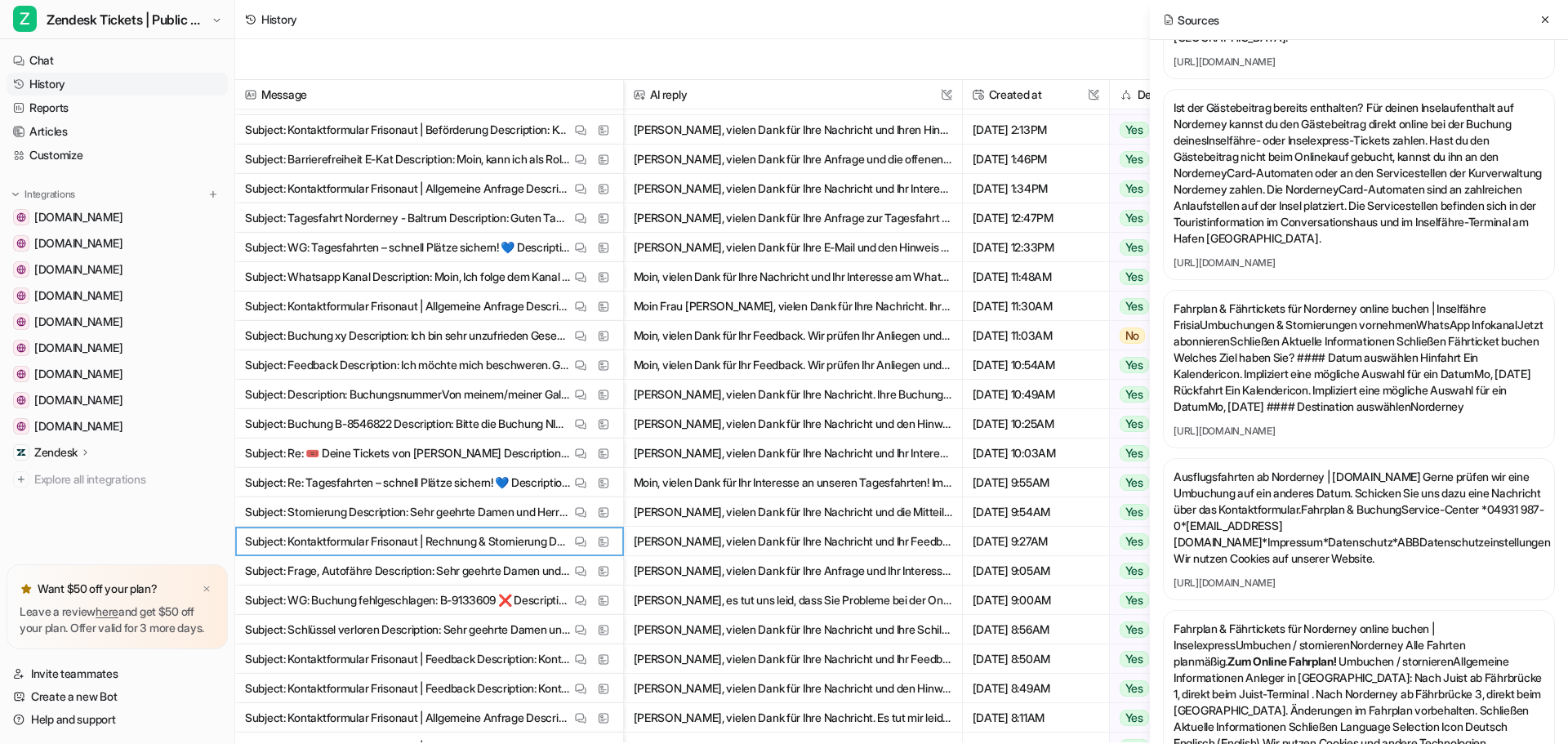
click at [1336, 269] on link "[URL][DOMAIN_NAME]" at bounding box center [1359, 262] width 371 height 13
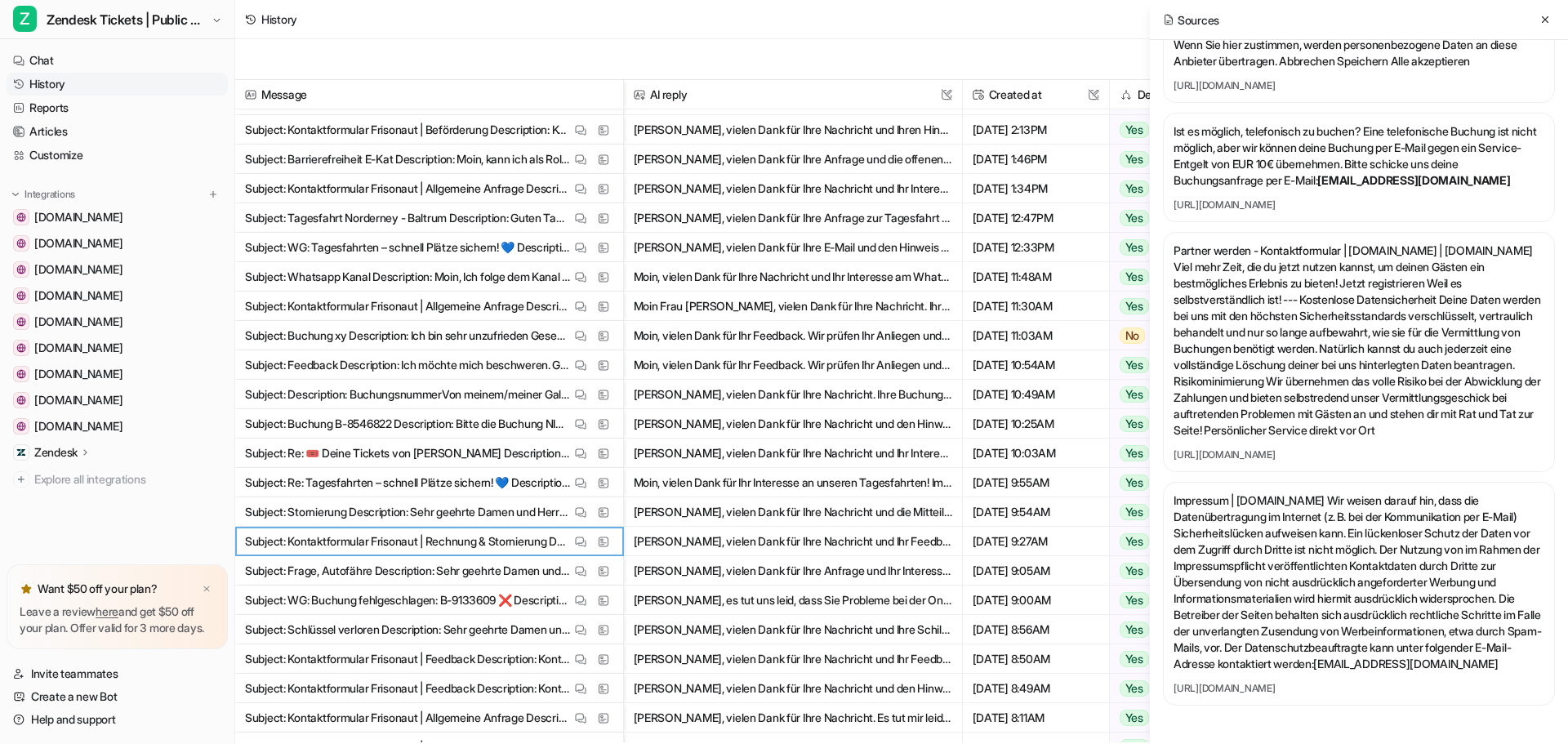
scroll to position [7287, 0]
click at [577, 542] on img at bounding box center [581, 541] width 12 height 13
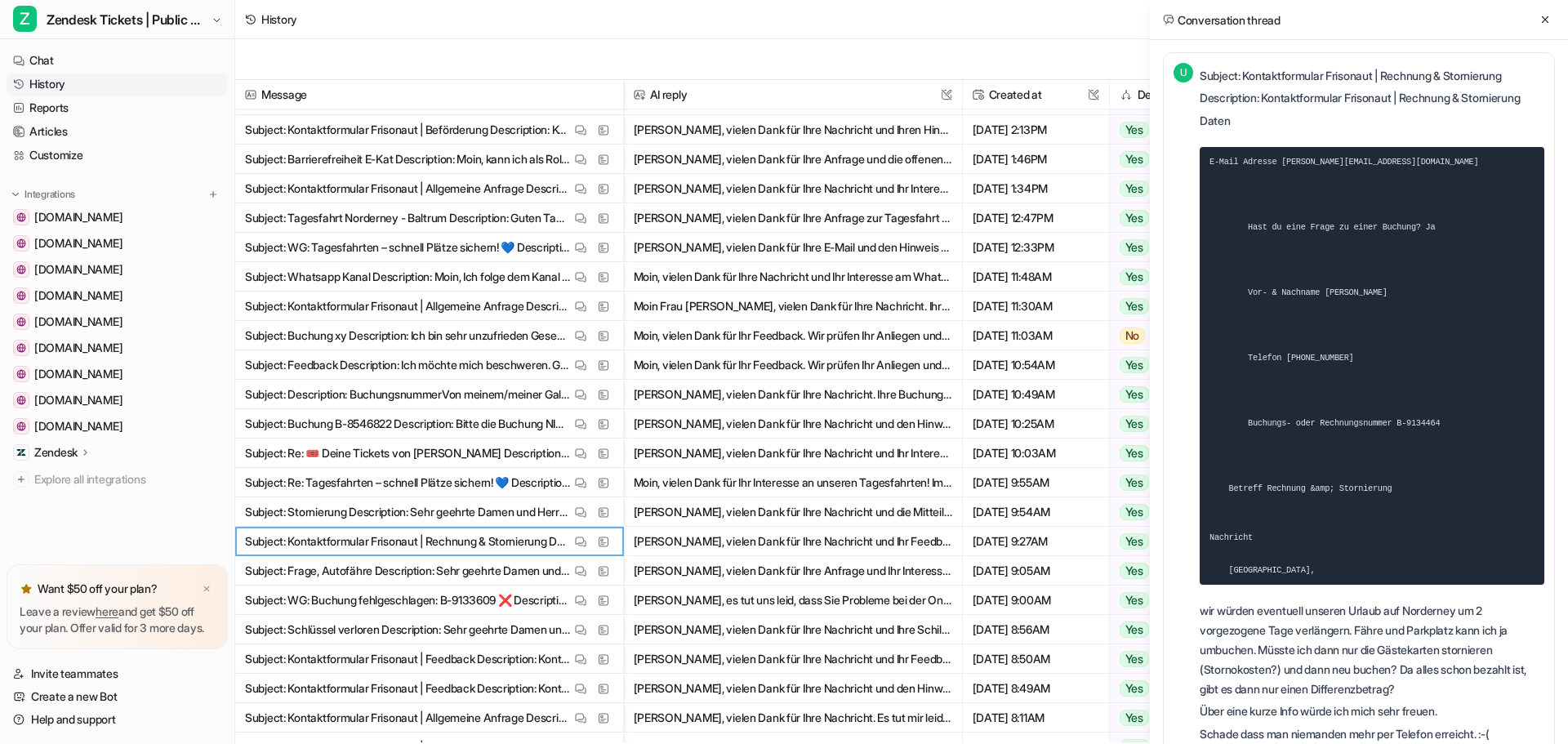
scroll to position [0, 0]
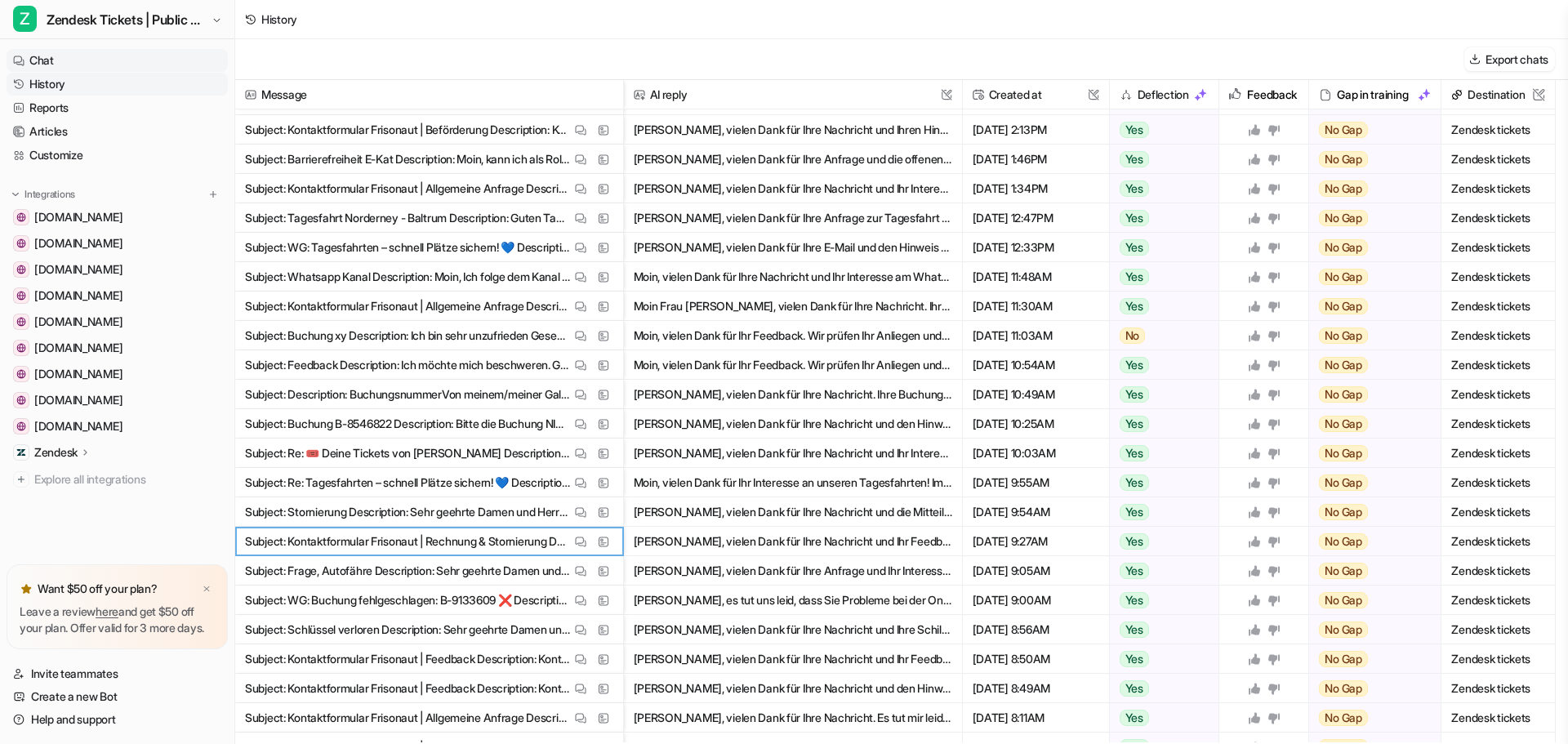
click at [68, 64] on link "Chat" at bounding box center [118, 60] width 222 height 23
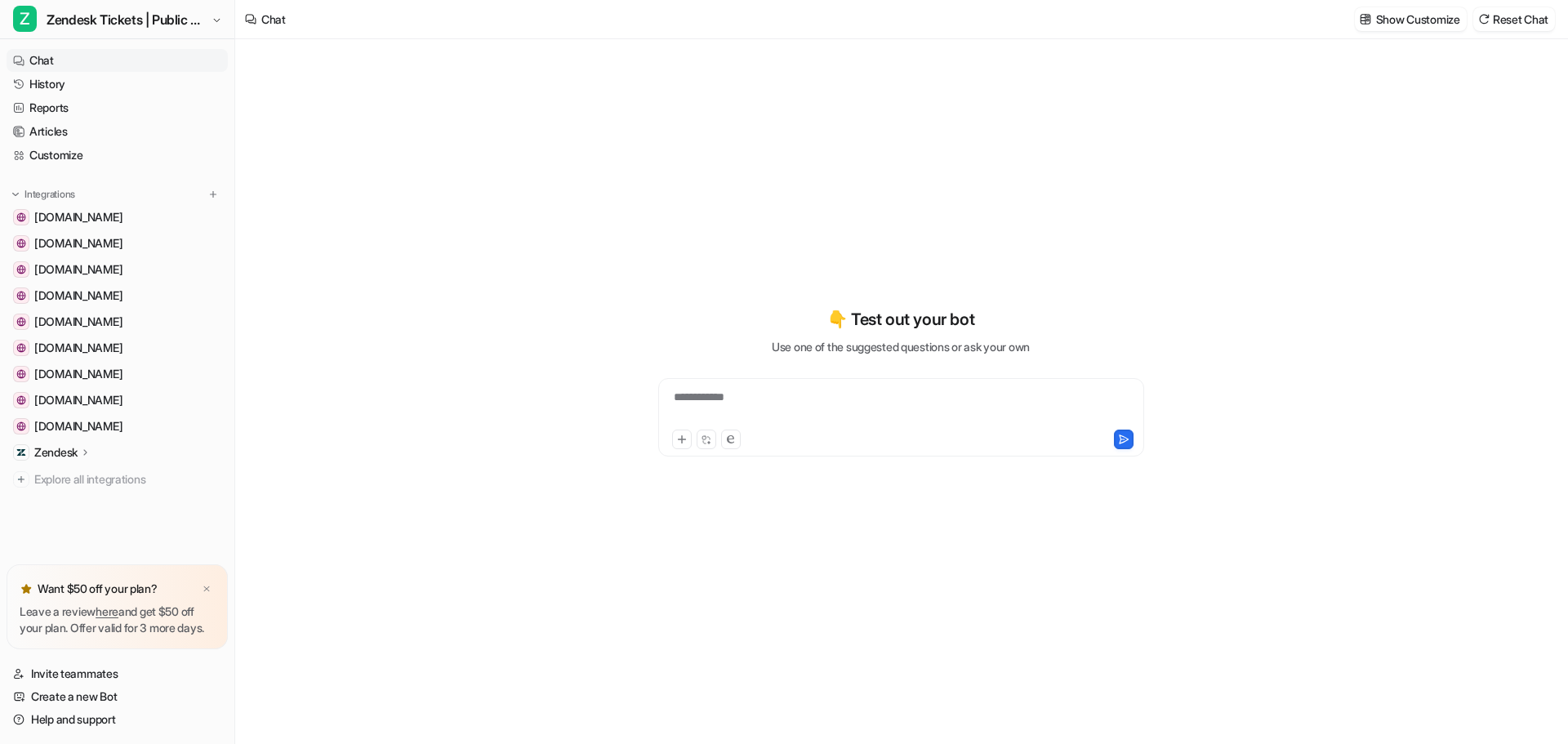
type textarea "**********"
click at [756, 410] on div at bounding box center [902, 407] width 478 height 38
